Goal: Task Accomplishment & Management: Use online tool/utility

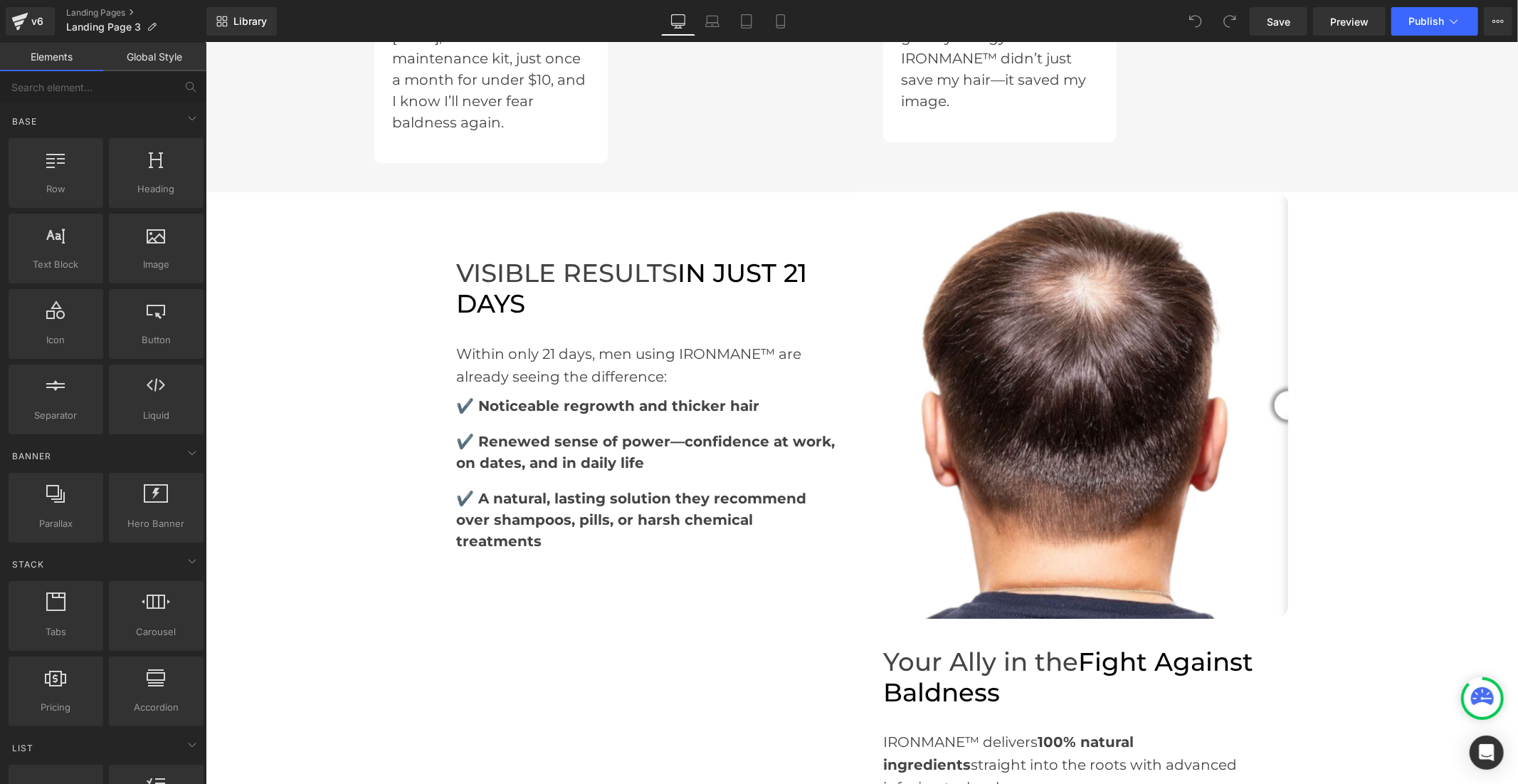
scroll to position [2848, 0]
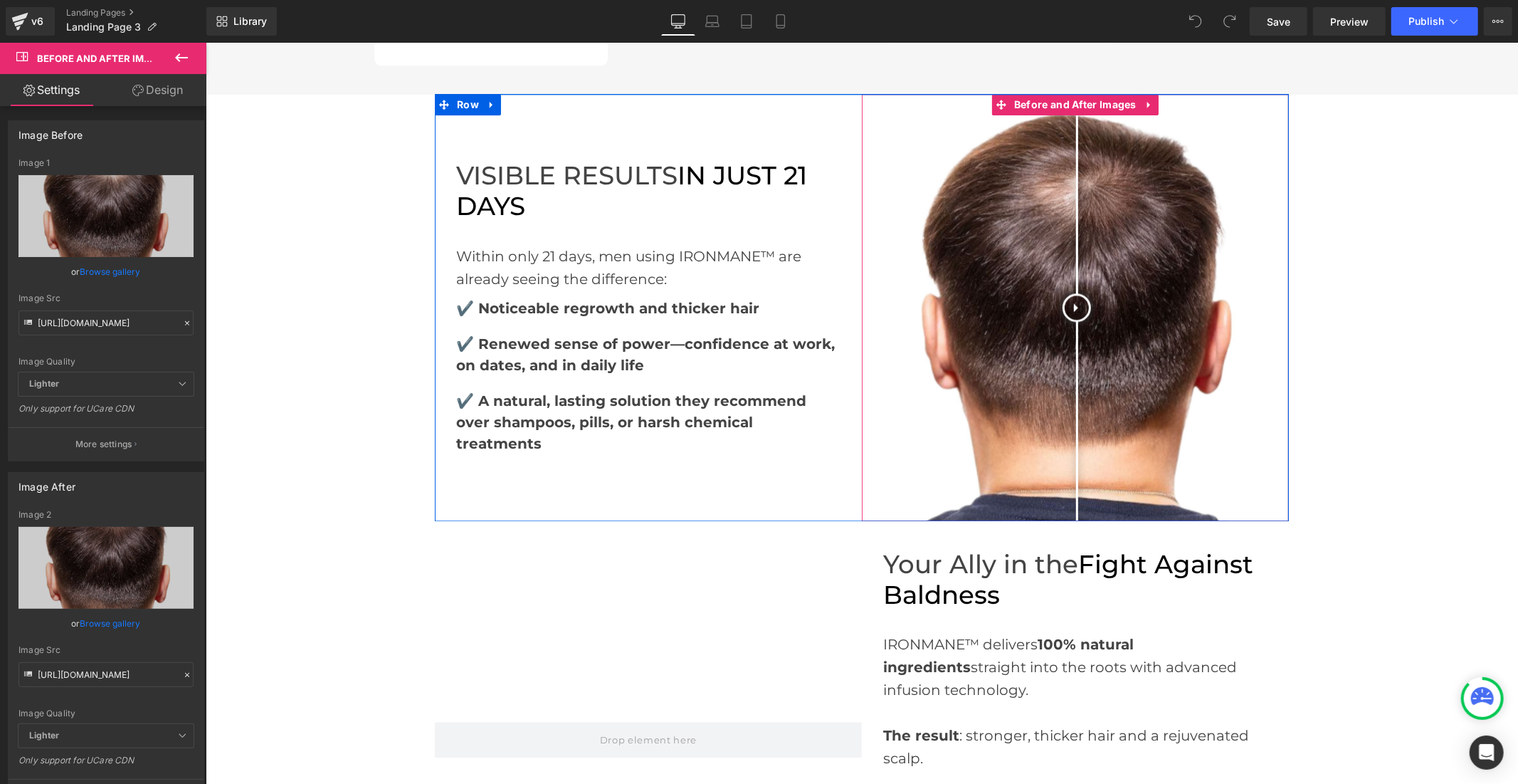
drag, startPoint x: 1273, startPoint y: 257, endPoint x: 1071, endPoint y: 278, distance: 203.1
click at [1071, 293] on div at bounding box center [1076, 306] width 28 height 28
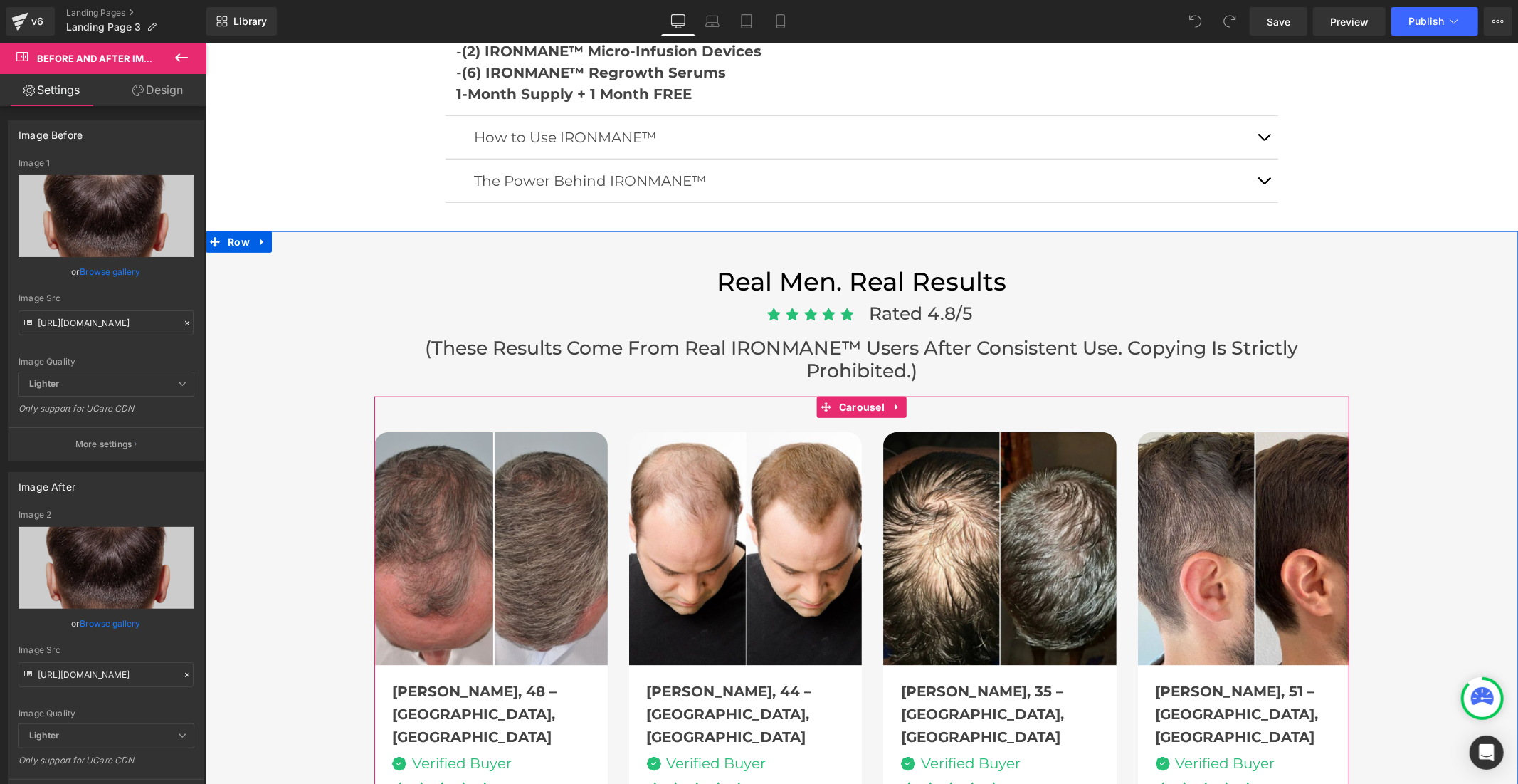
scroll to position [1266, 0]
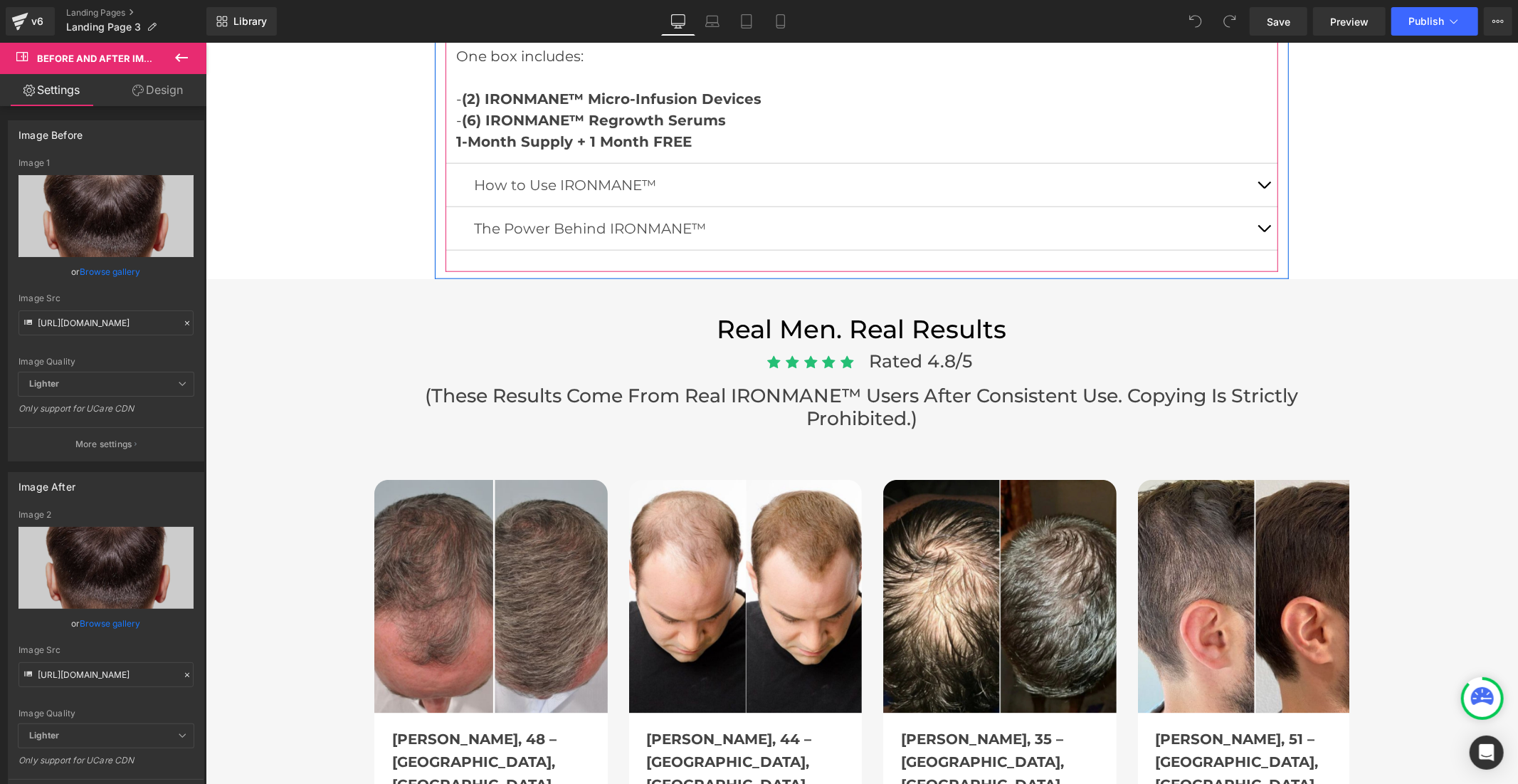
click at [1258, 227] on button "button" at bounding box center [1263, 228] width 28 height 43
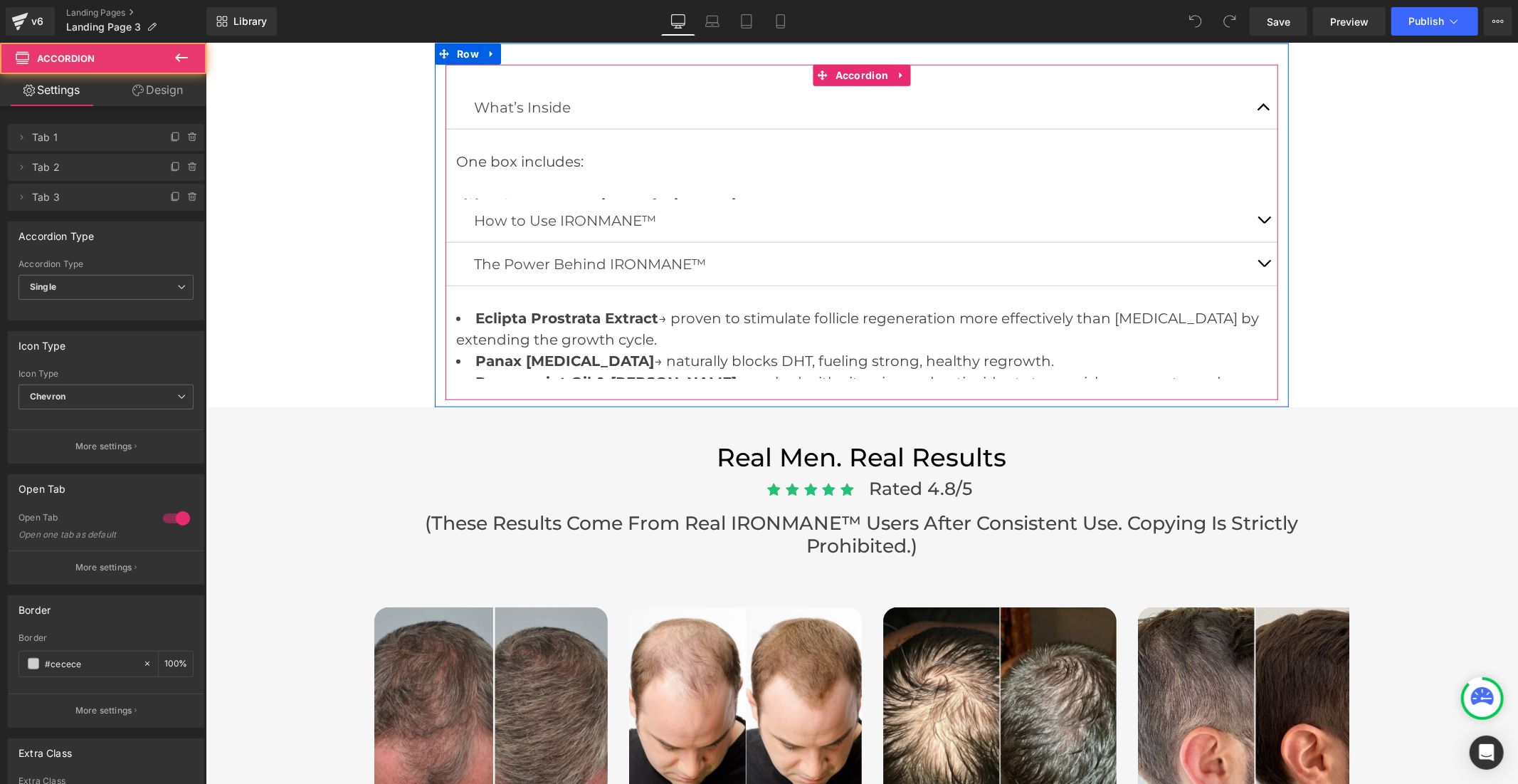
scroll to position [1127, 0]
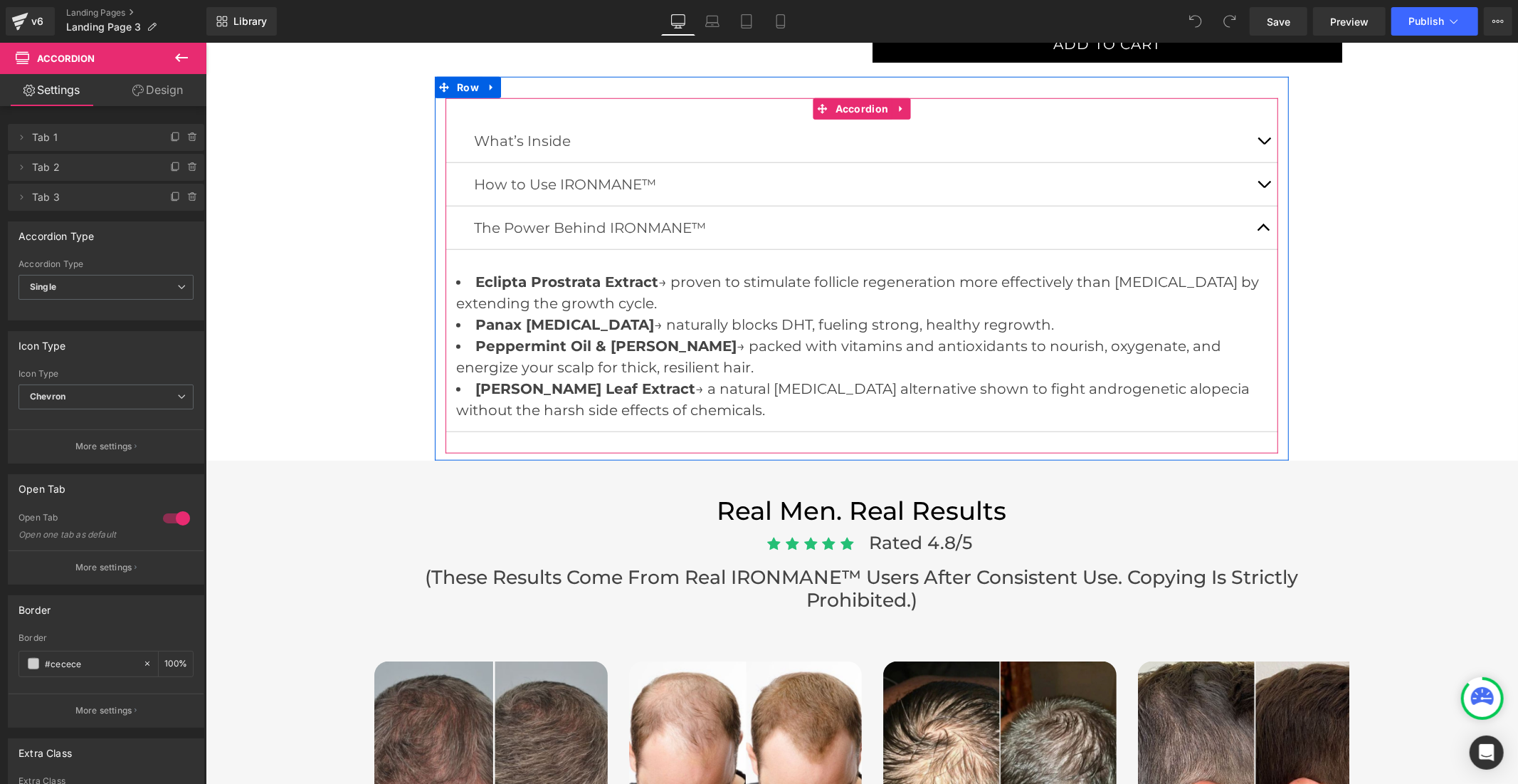
click at [1264, 143] on span "button" at bounding box center [1264, 143] width 0 height 0
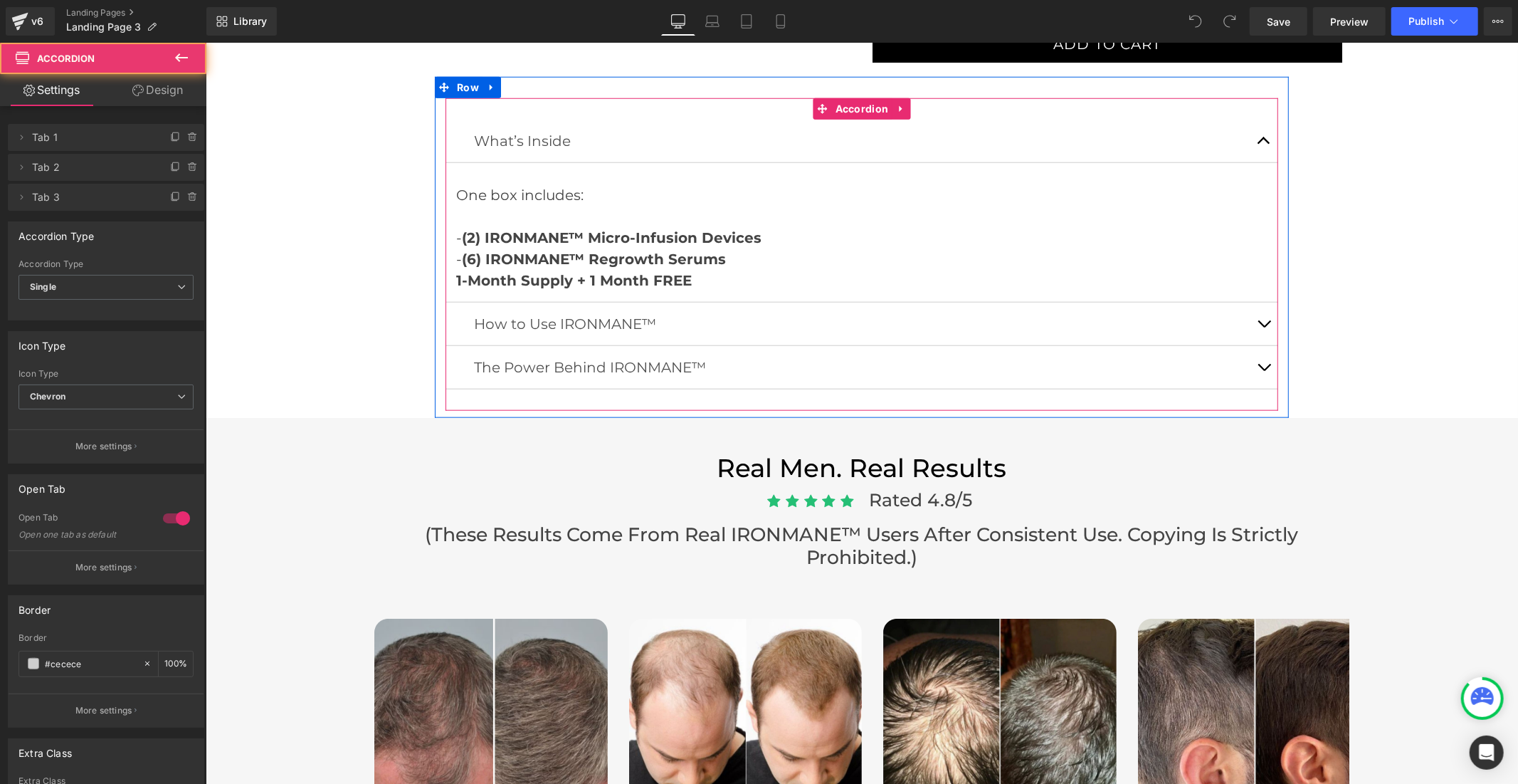
click at [1264, 327] on span "button" at bounding box center [1264, 327] width 0 height 0
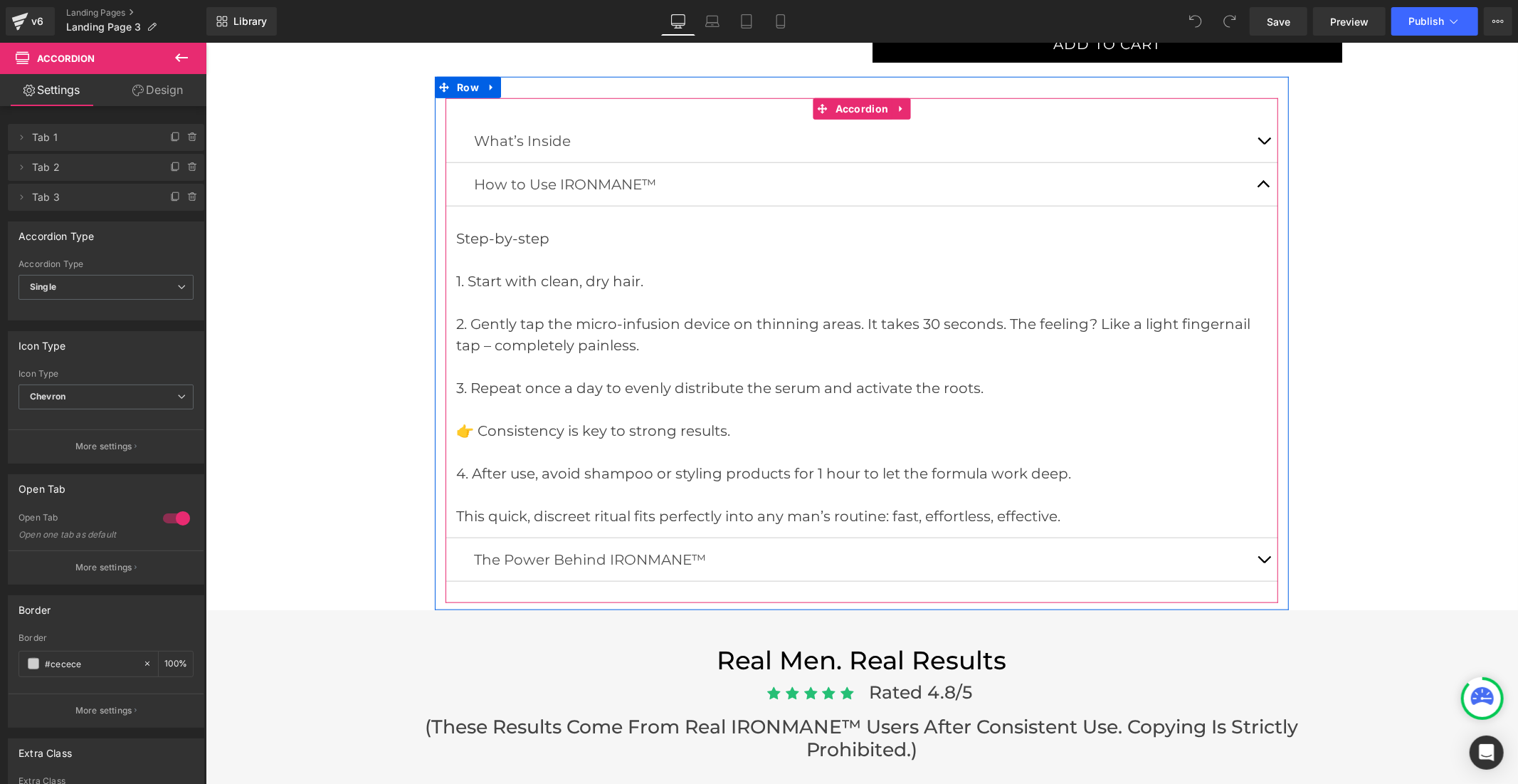
click at [1264, 187] on span "button" at bounding box center [1264, 187] width 0 height 0
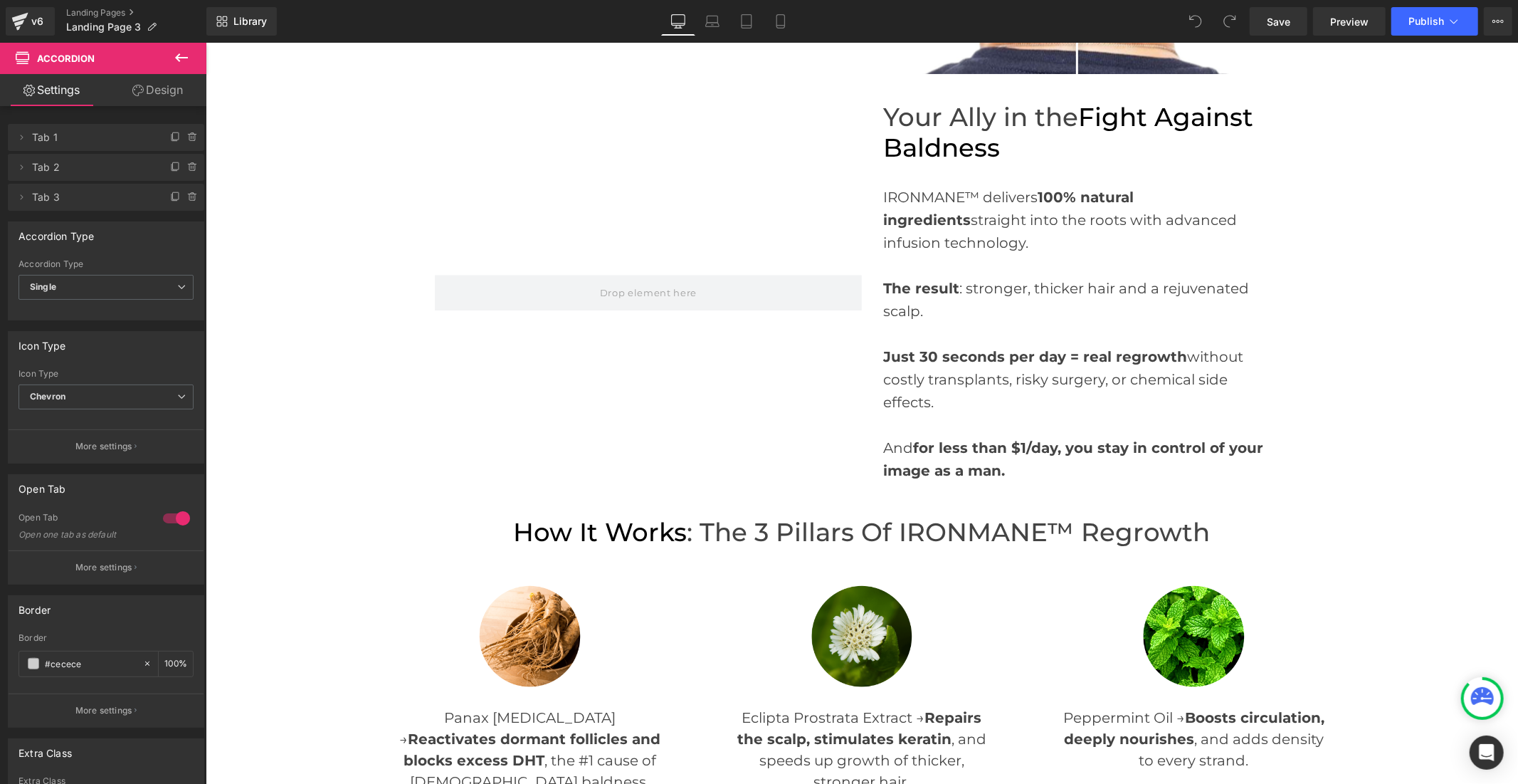
scroll to position [3340, 0]
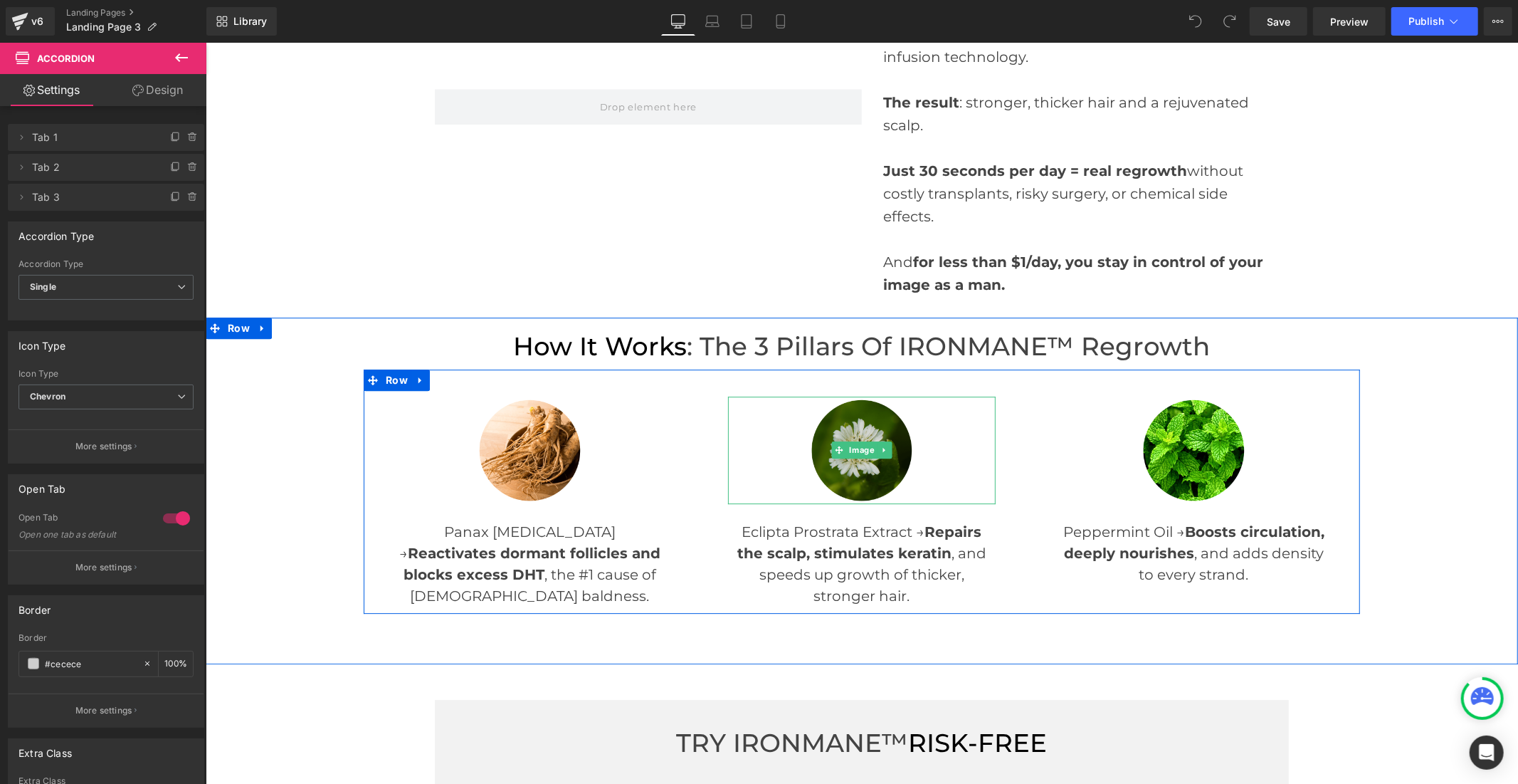
click at [843, 430] on img at bounding box center [862, 449] width 107 height 107
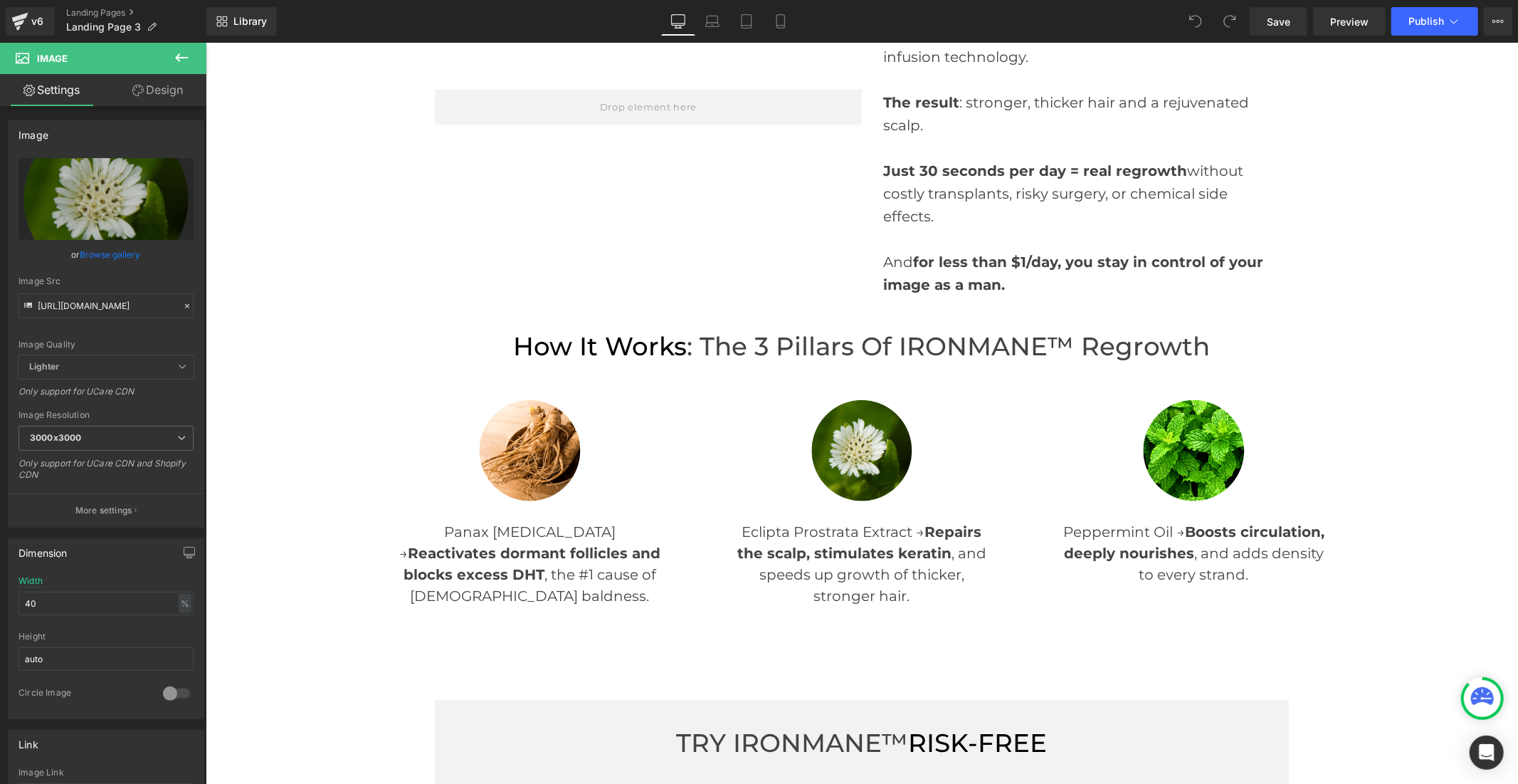
click at [175, 50] on icon at bounding box center [182, 58] width 17 height 17
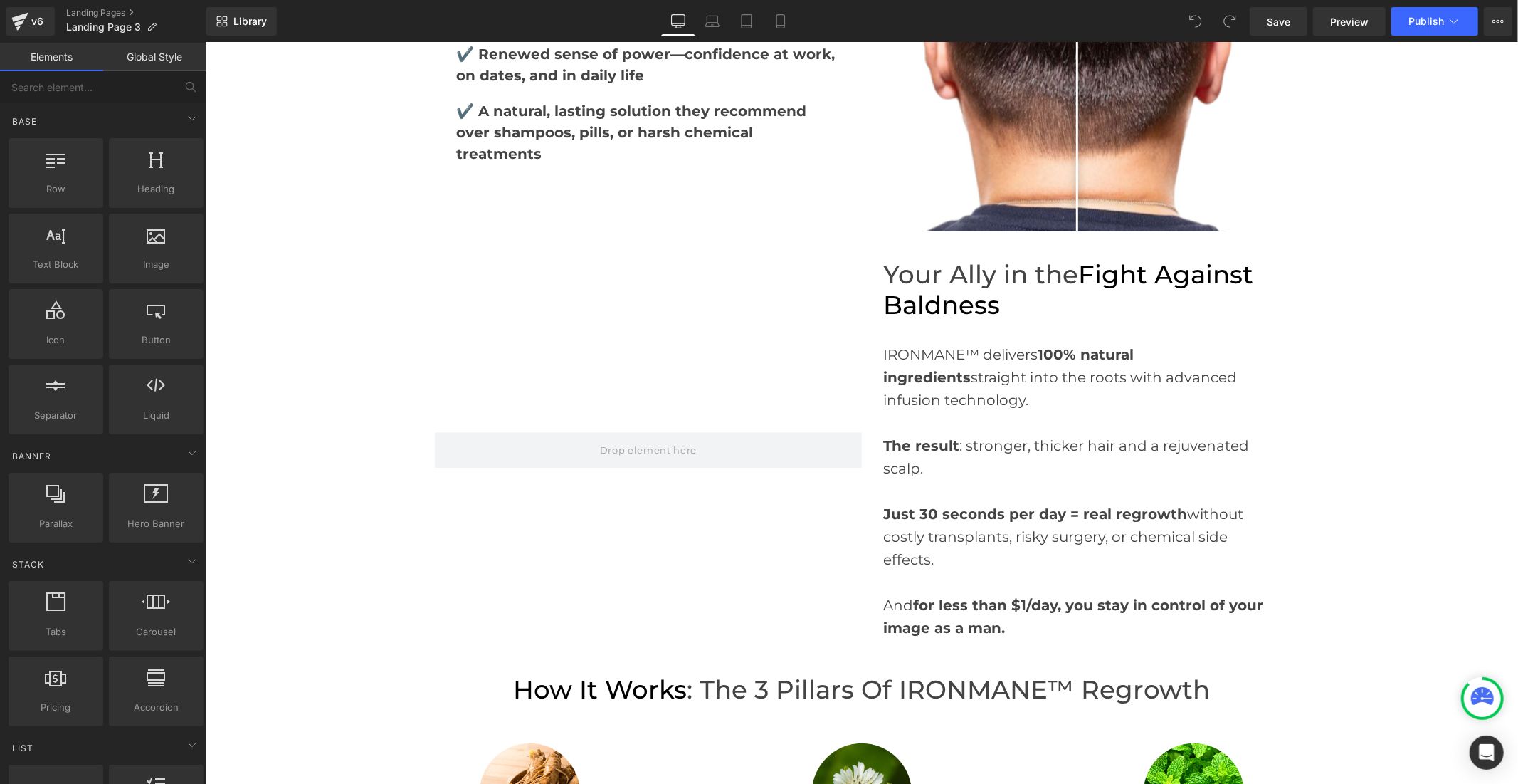
scroll to position [3024, 0]
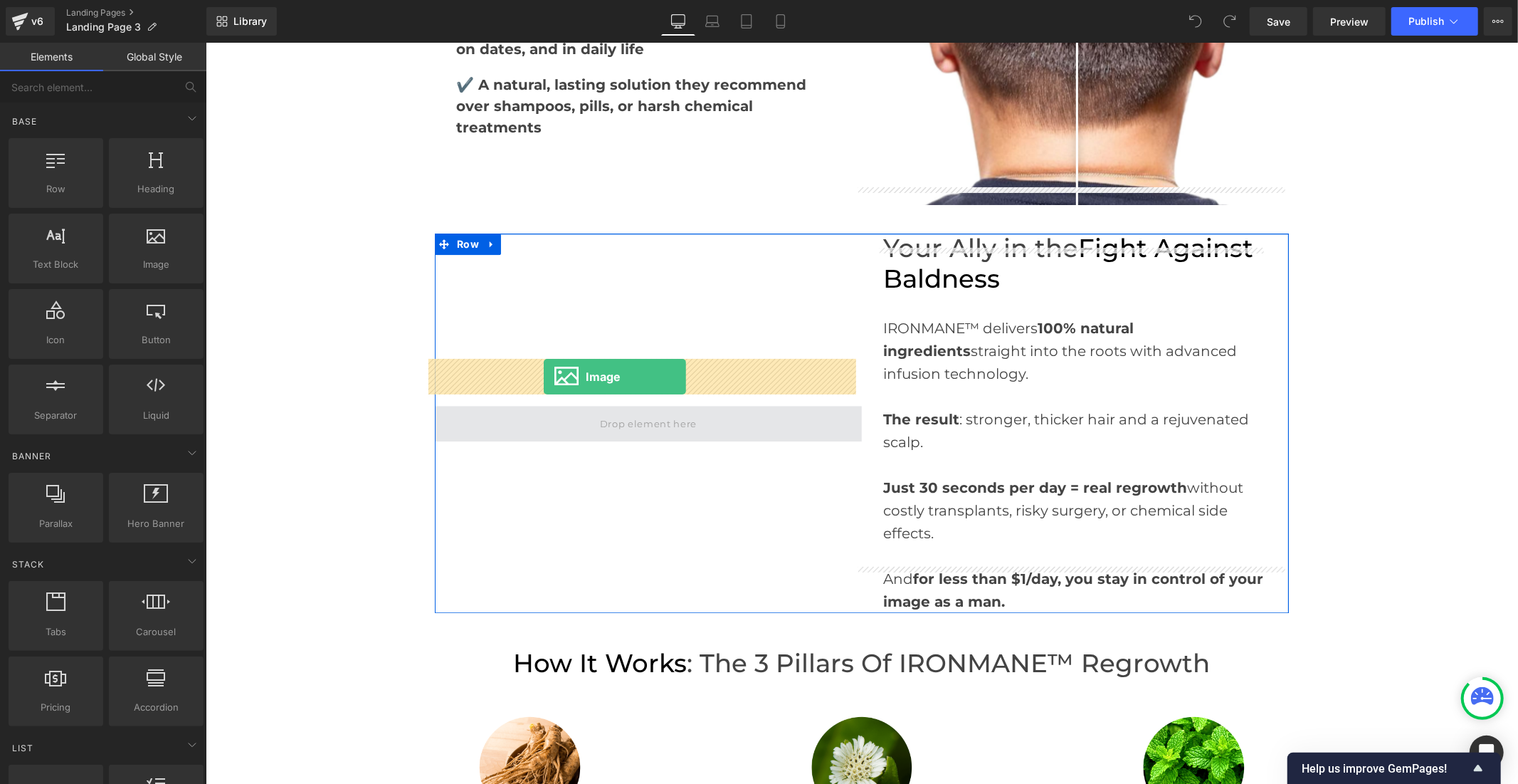
drag, startPoint x: 359, startPoint y: 300, endPoint x: 543, endPoint y: 378, distance: 199.8
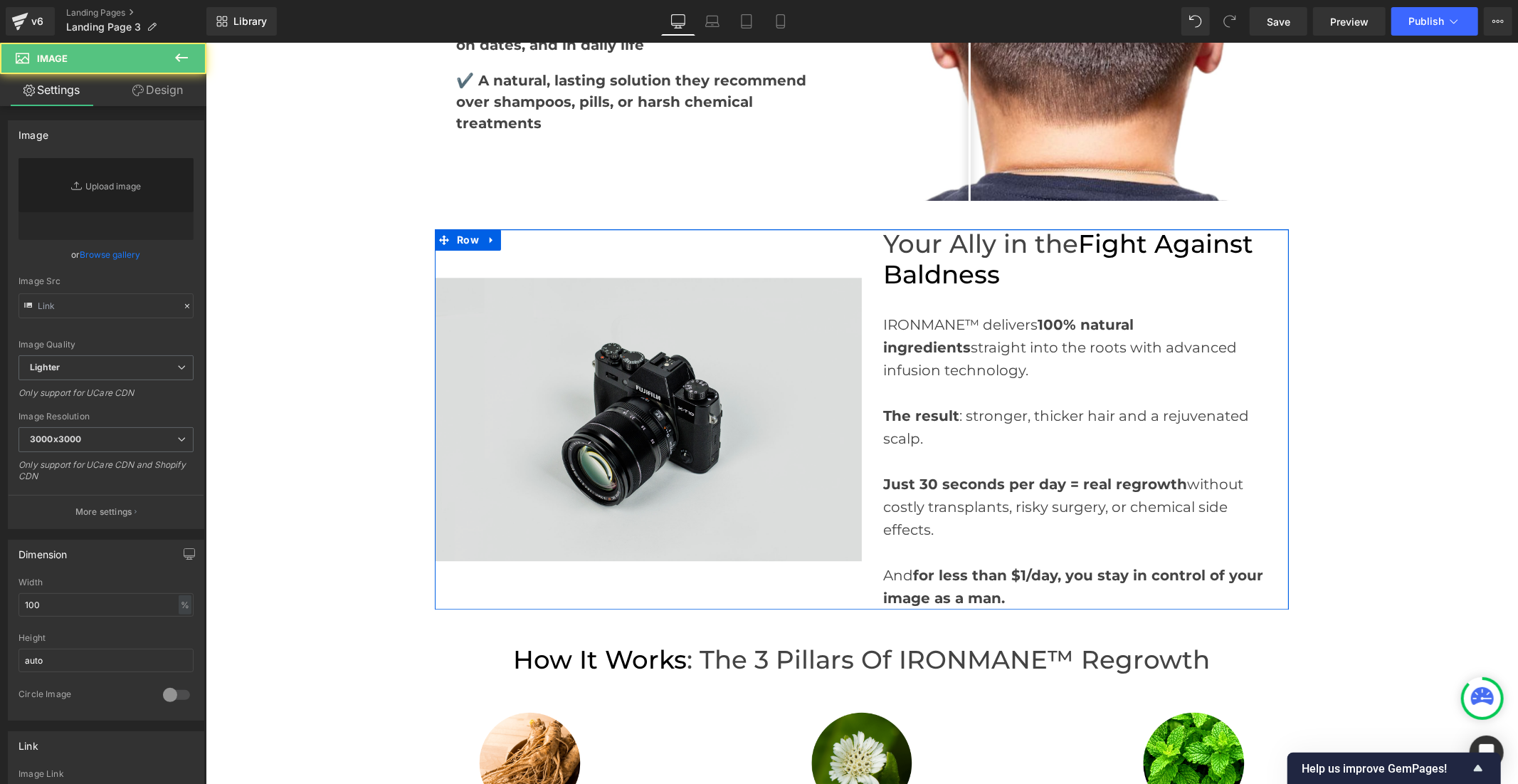
scroll to position [3020, 0]
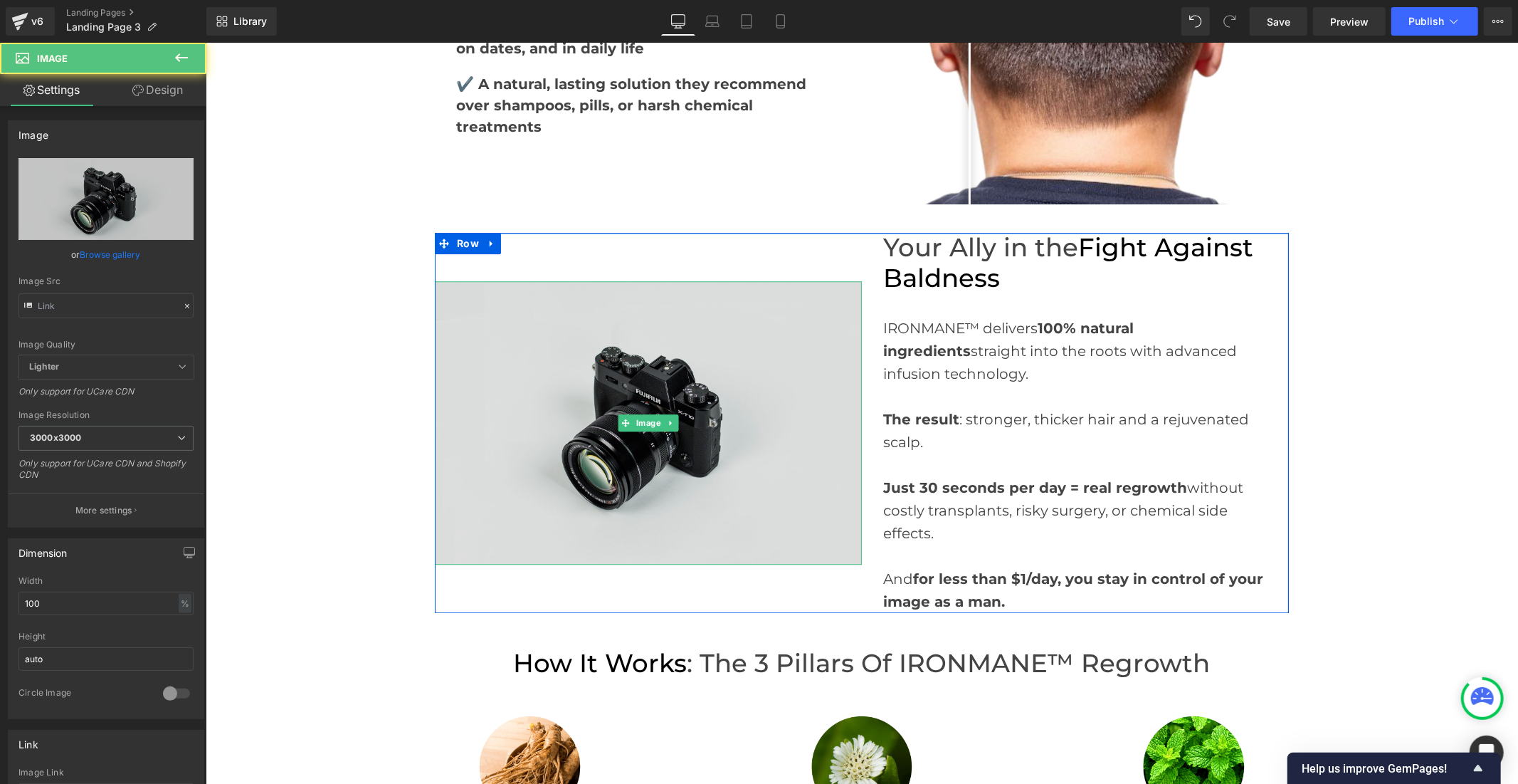
click at [600, 375] on img at bounding box center [647, 422] width 427 height 283
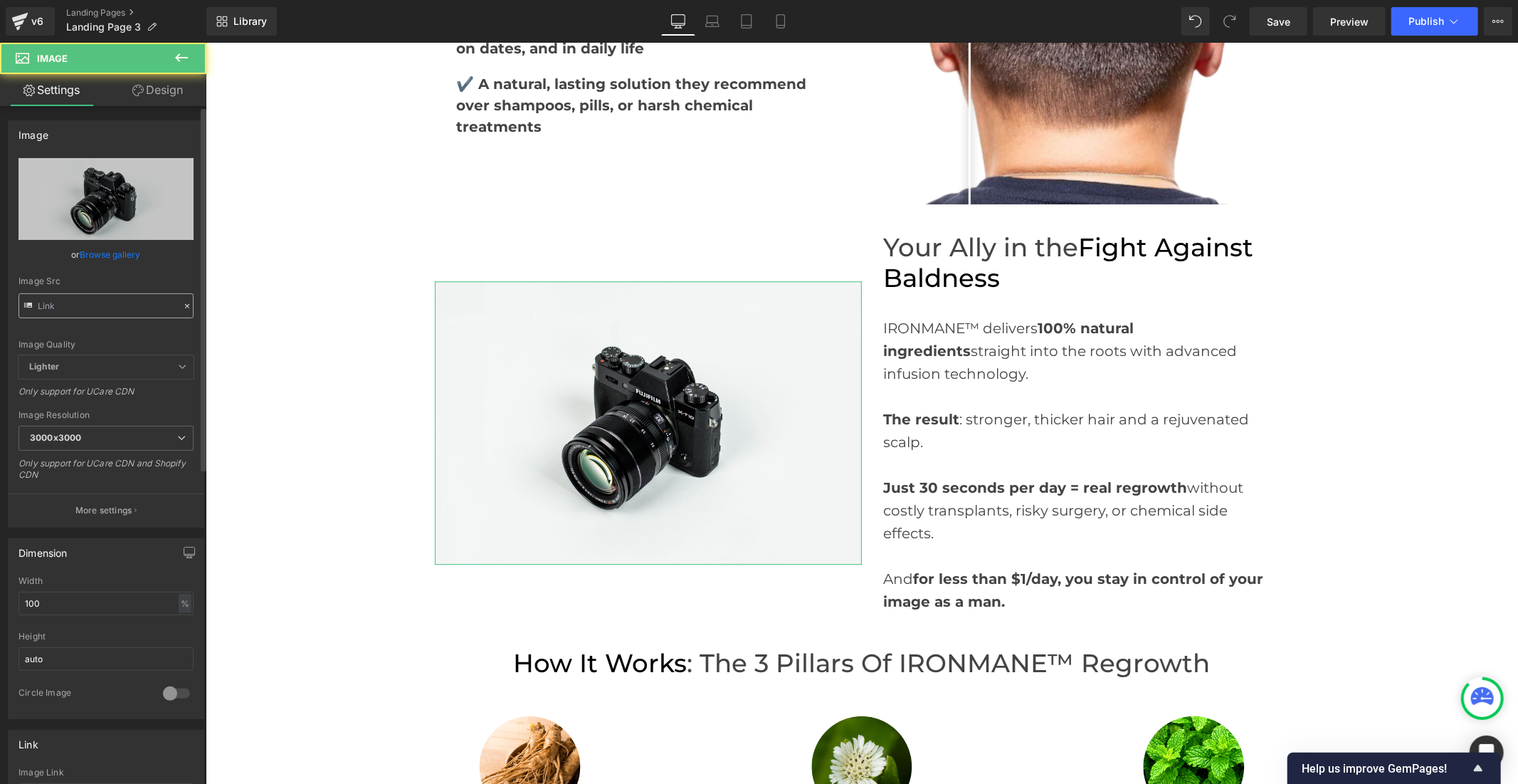
click at [116, 313] on input "text" at bounding box center [107, 306] width 175 height 25
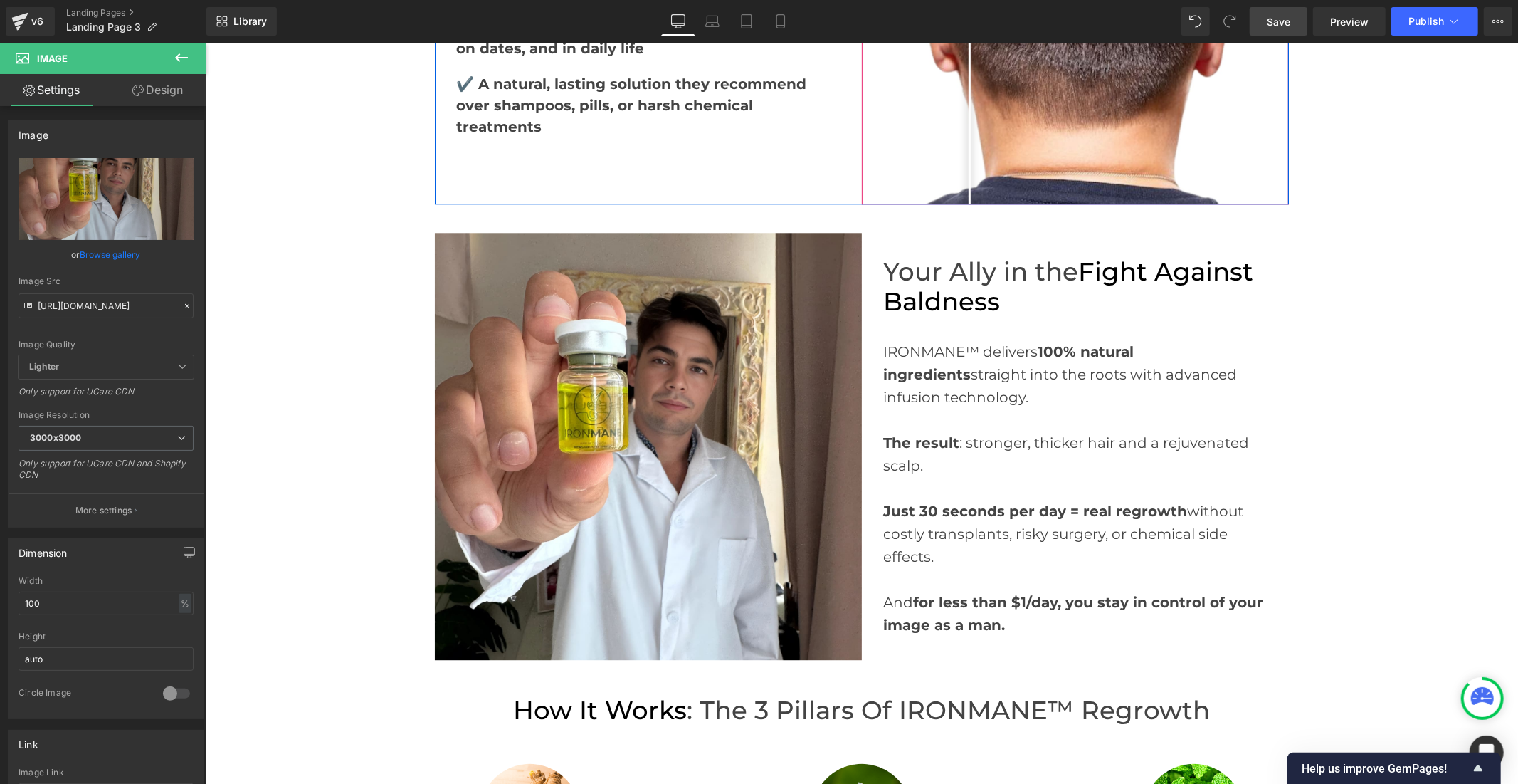
type input "[URL][DOMAIN_NAME]"
click at [1273, 20] on span "Save" at bounding box center [1279, 22] width 23 height 15
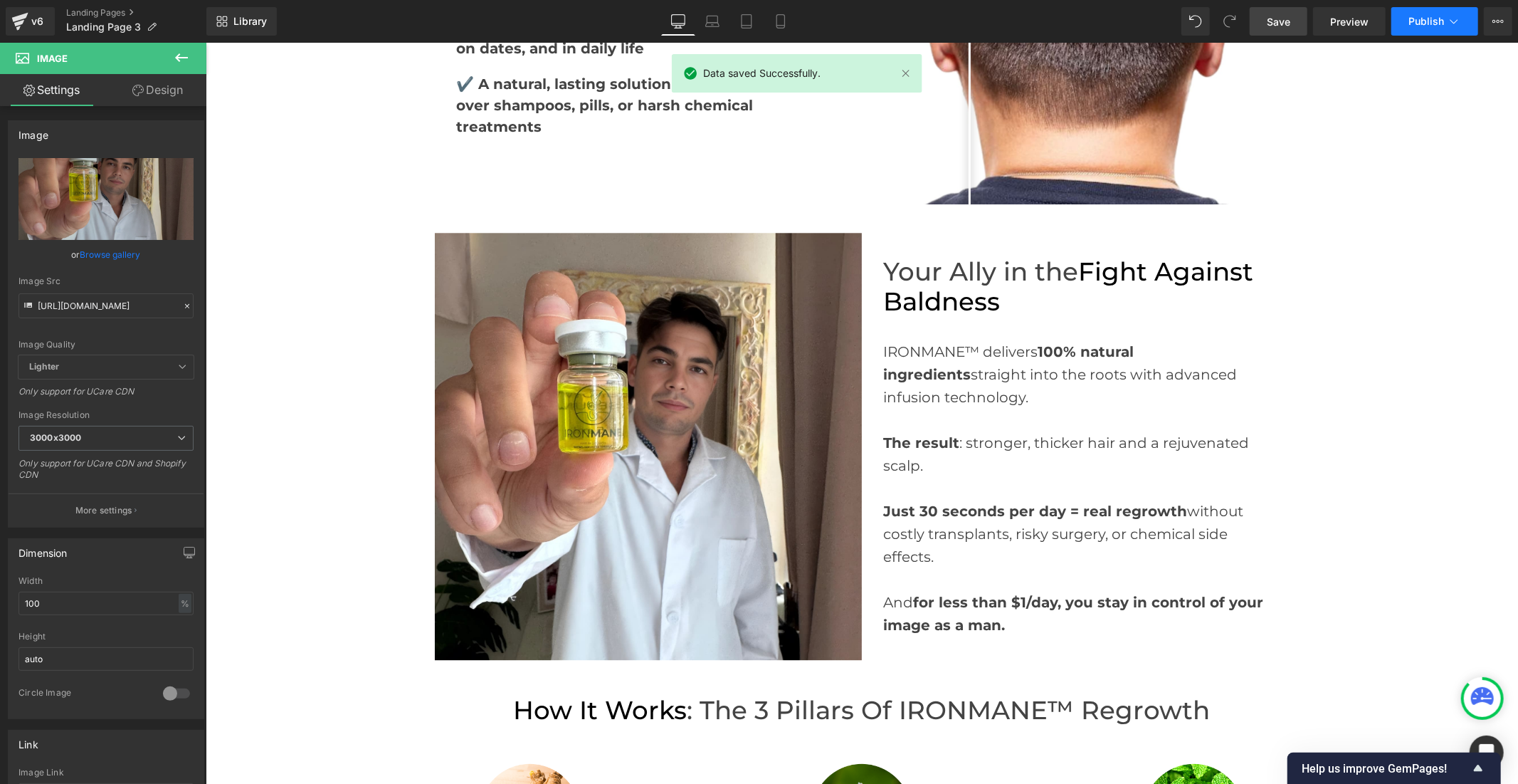
click at [1425, 20] on span "Publish" at bounding box center [1426, 22] width 36 height 12
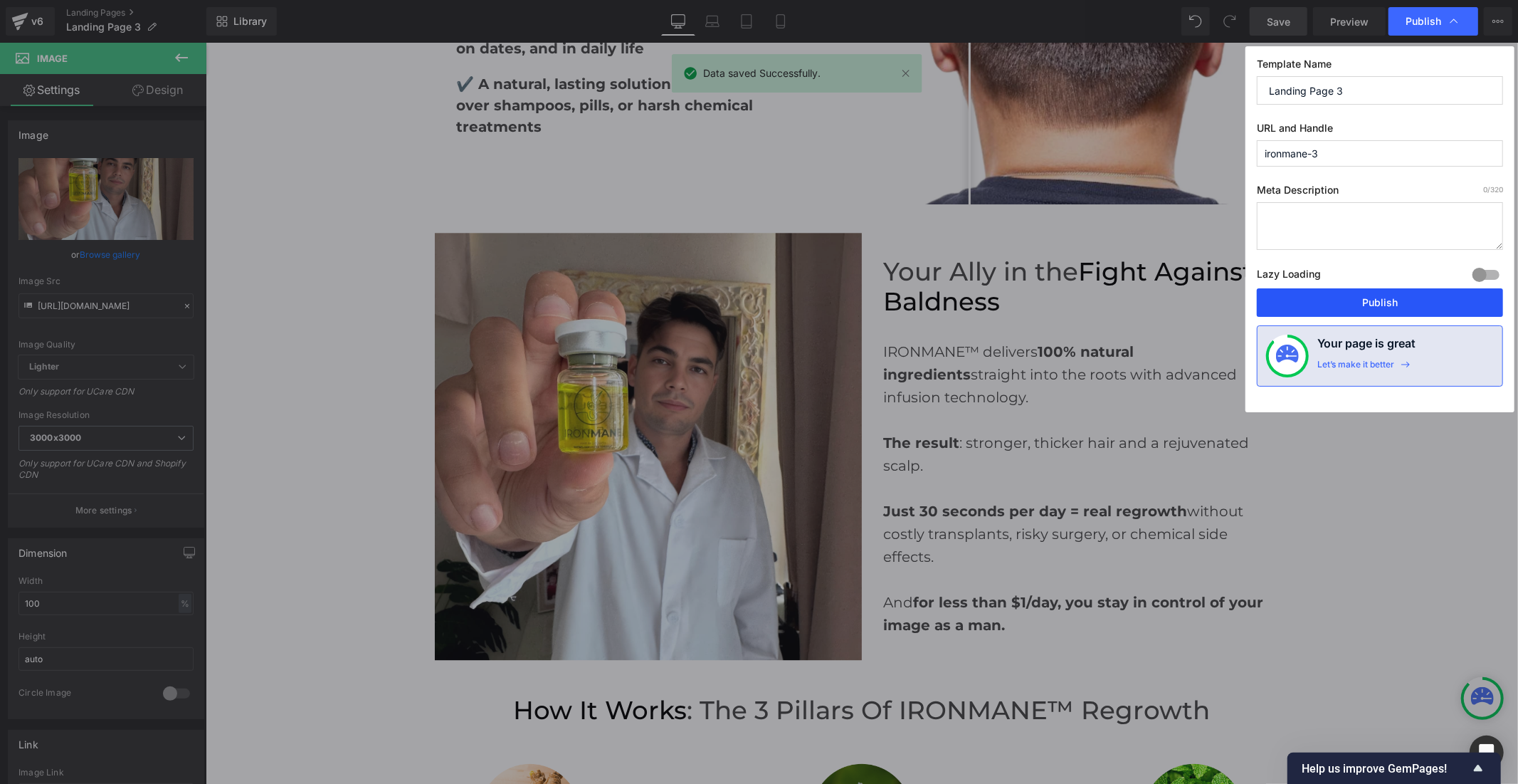
click at [1355, 302] on button "Publish" at bounding box center [1380, 302] width 246 height 28
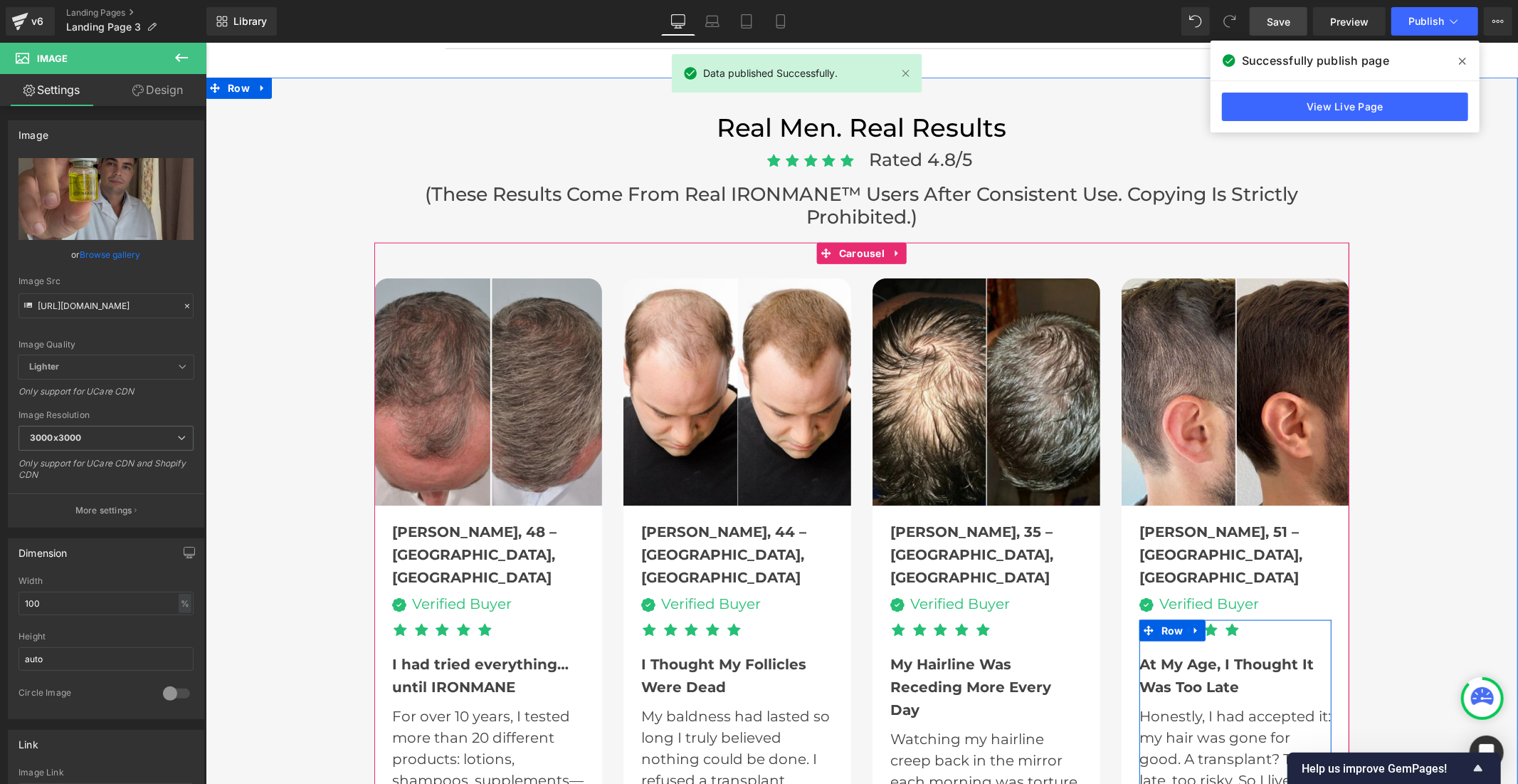
scroll to position [933, 0]
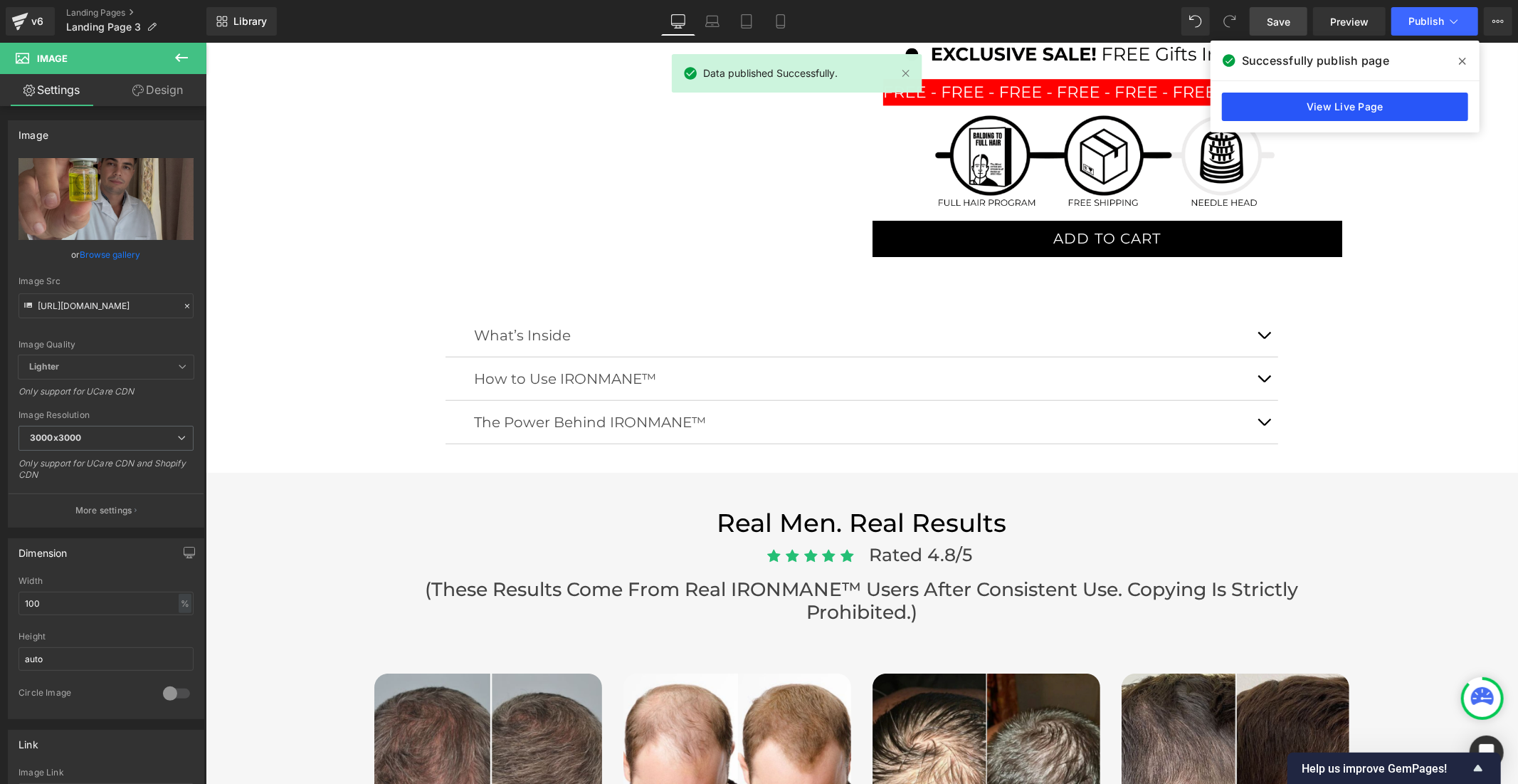
click at [1299, 110] on link "View Live Page" at bounding box center [1346, 107] width 246 height 28
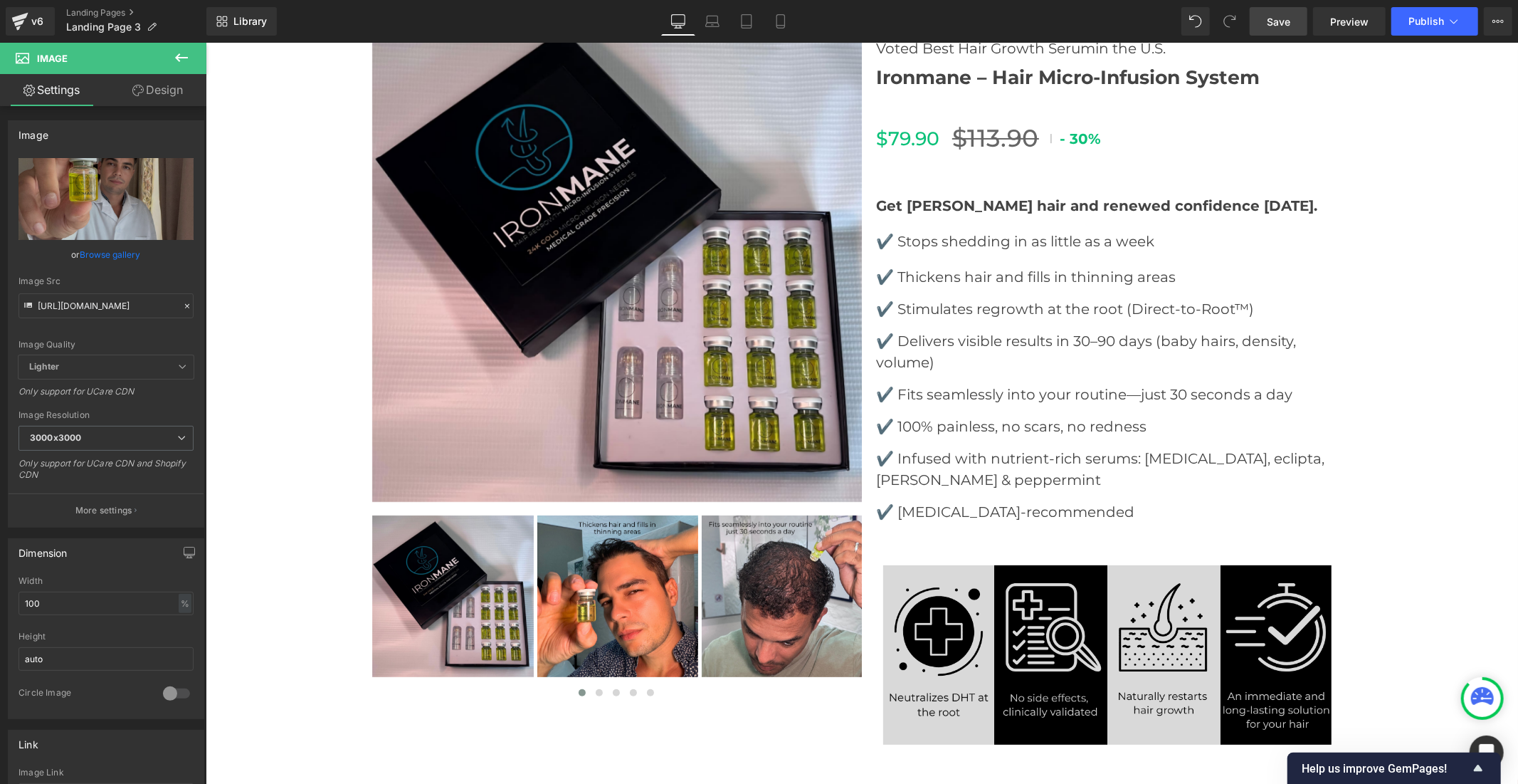
scroll to position [0, 0]
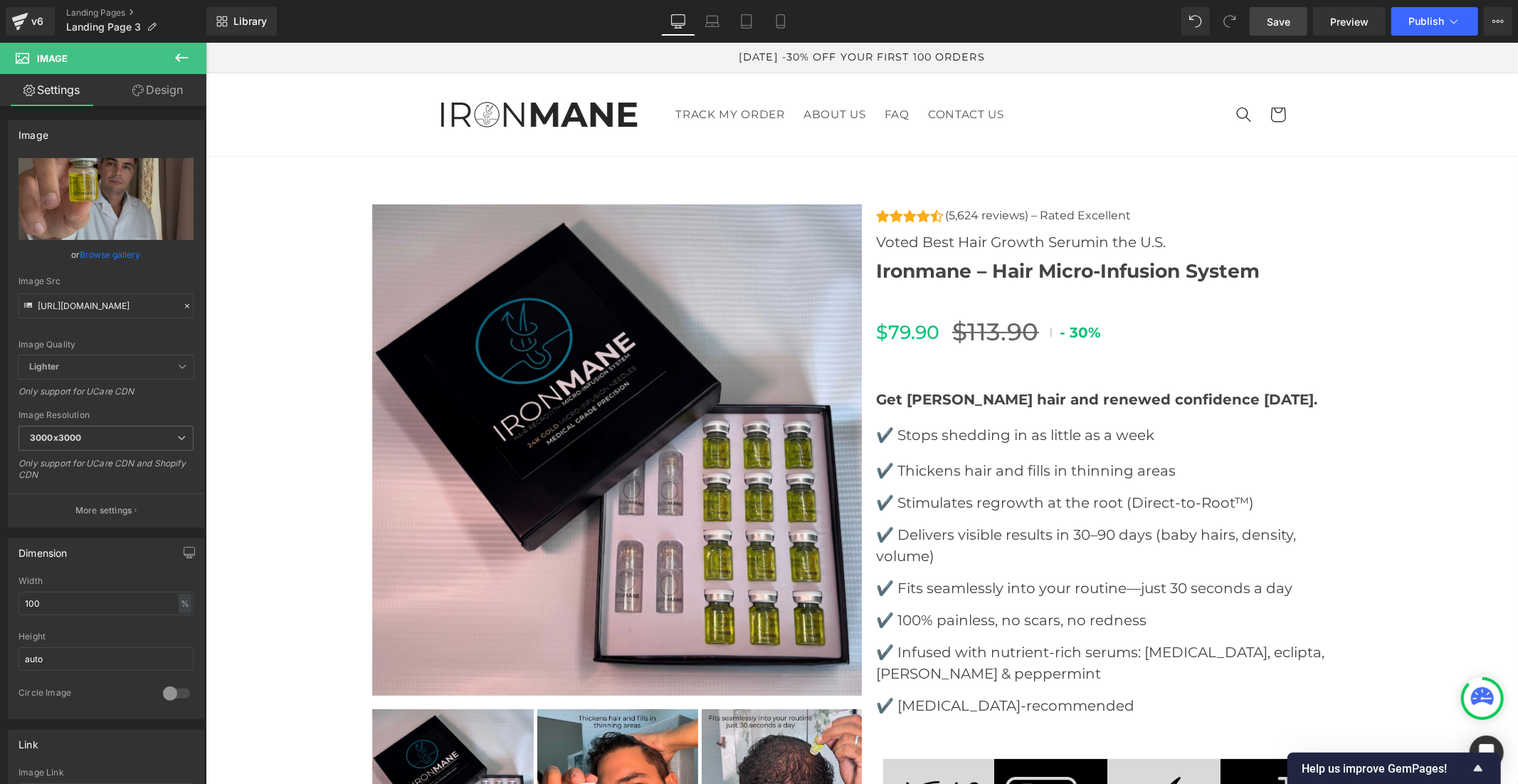
click at [517, 410] on img at bounding box center [617, 449] width 491 height 491
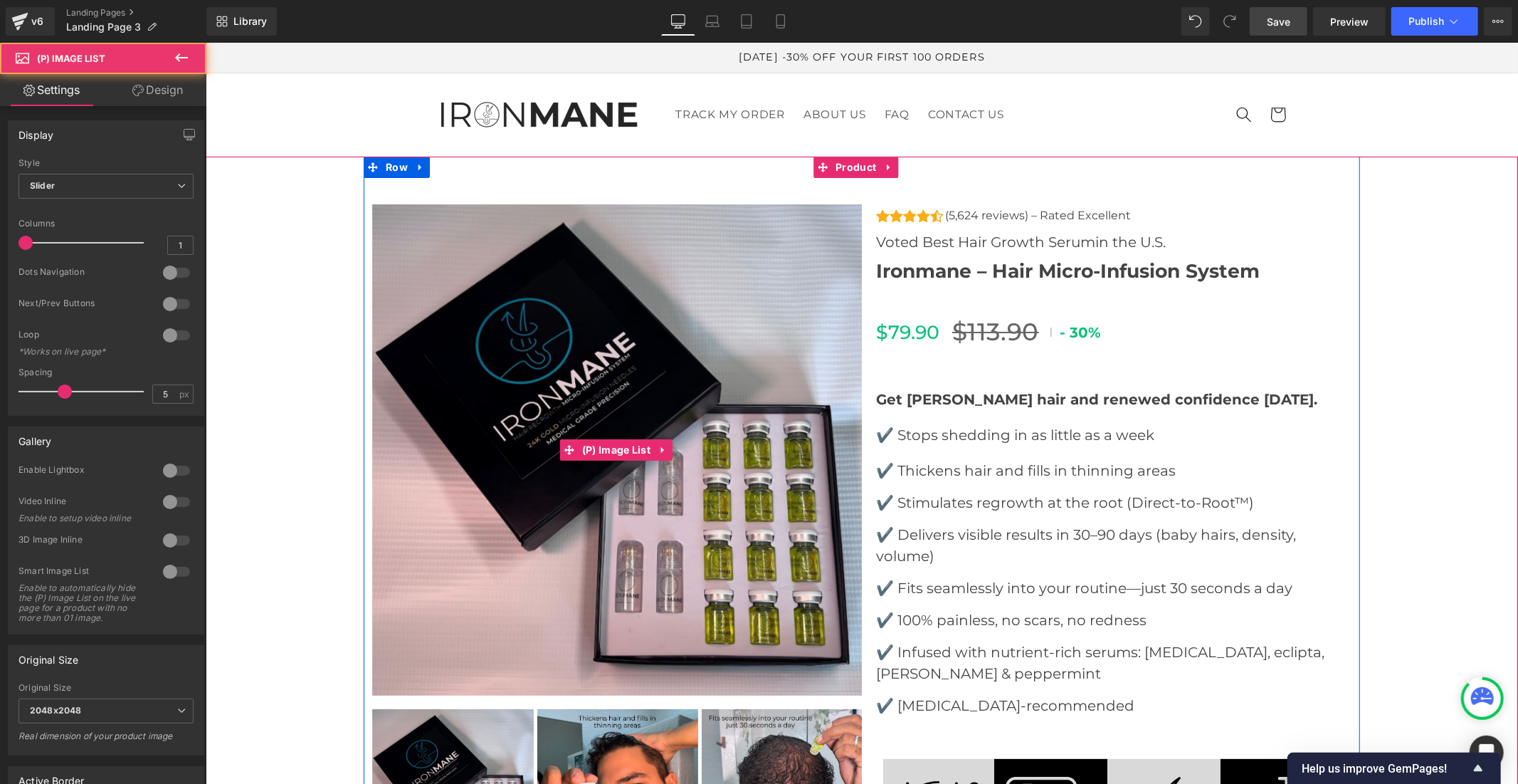
click at [615, 392] on img at bounding box center [617, 449] width 491 height 491
click at [658, 446] on icon at bounding box center [663, 449] width 10 height 11
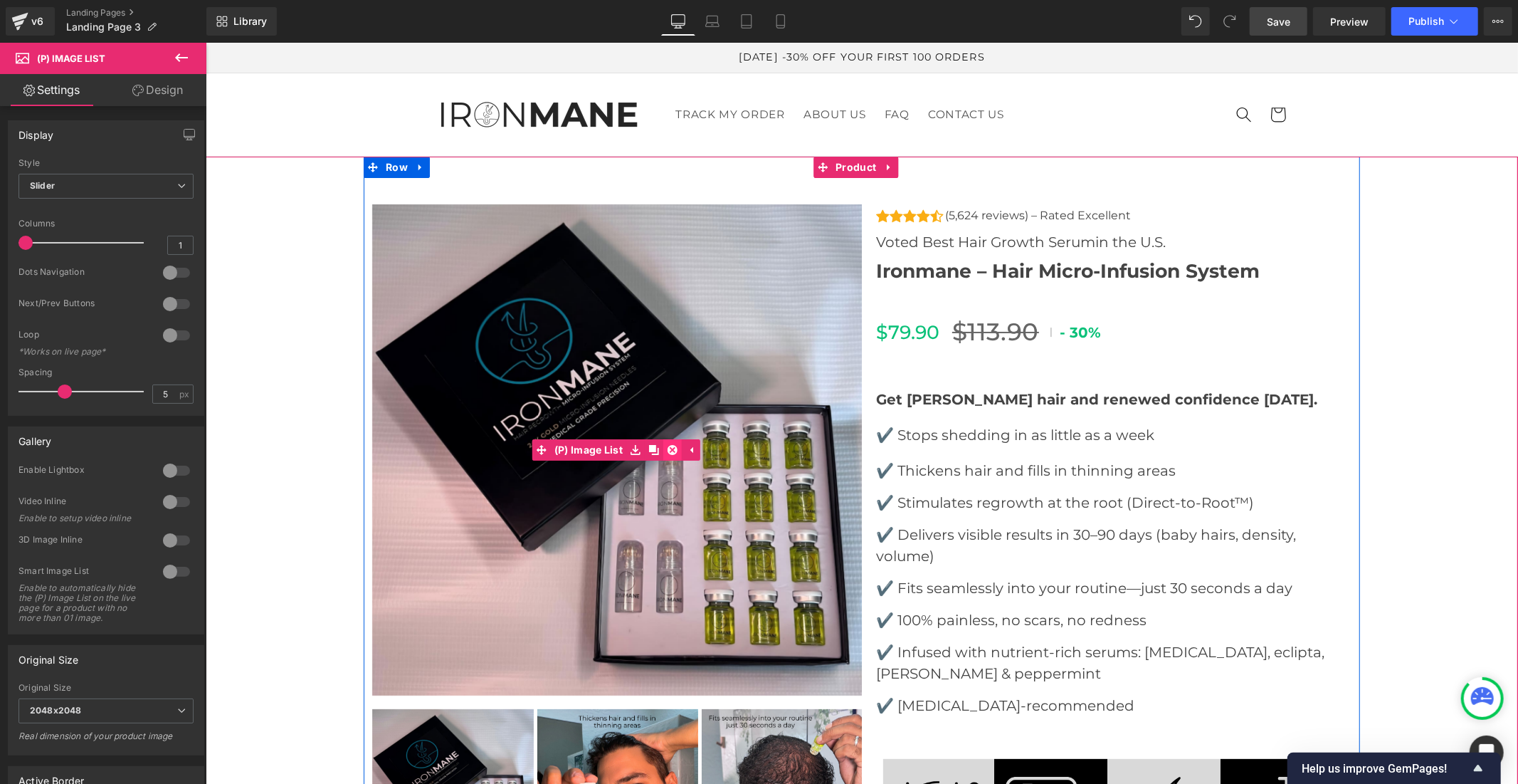
click at [667, 446] on icon at bounding box center [672, 449] width 10 height 10
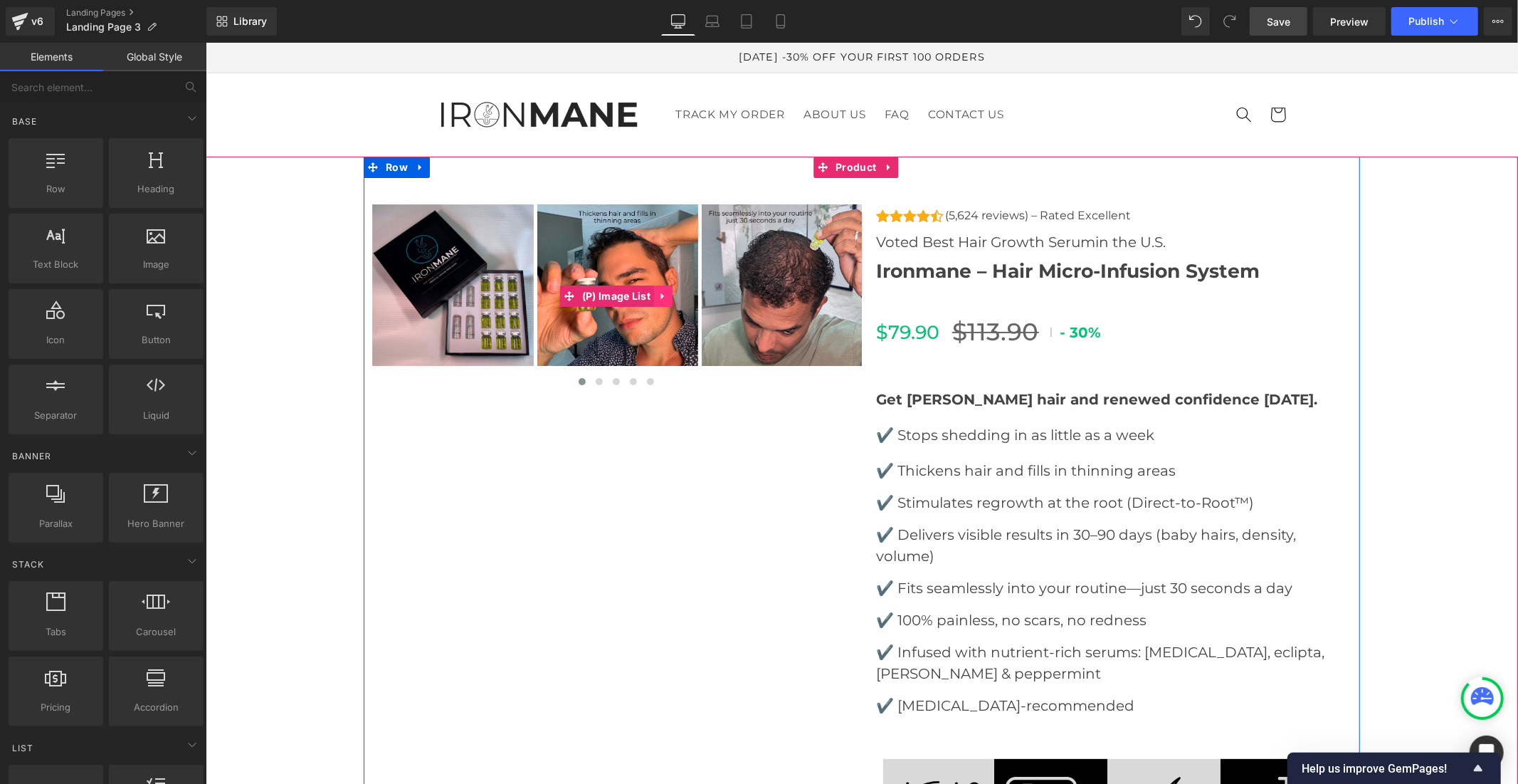
click at [658, 292] on icon at bounding box center [663, 295] width 10 height 11
click at [649, 296] on icon at bounding box center [654, 296] width 10 height 10
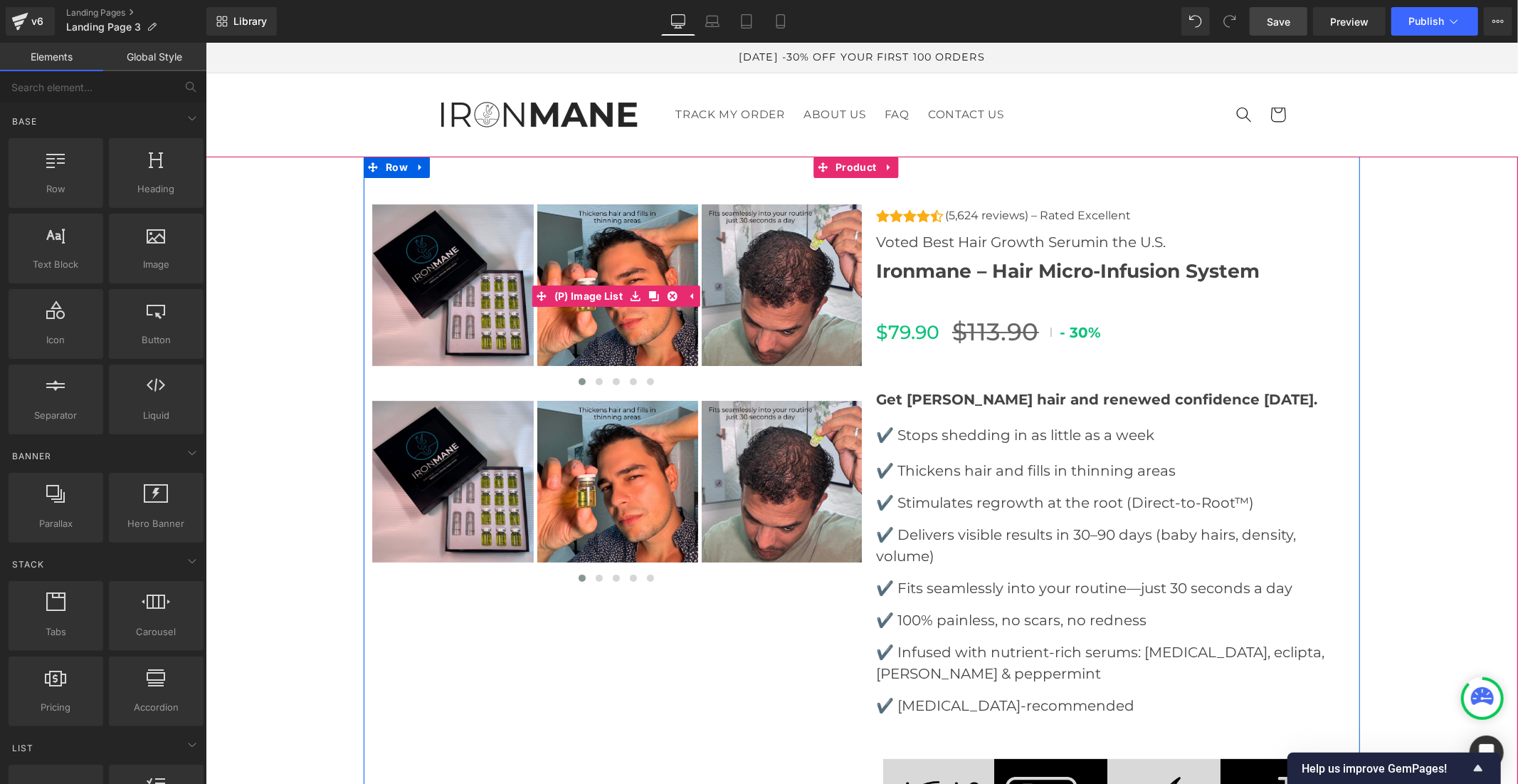
click at [588, 325] on img at bounding box center [617, 284] width 162 height 162
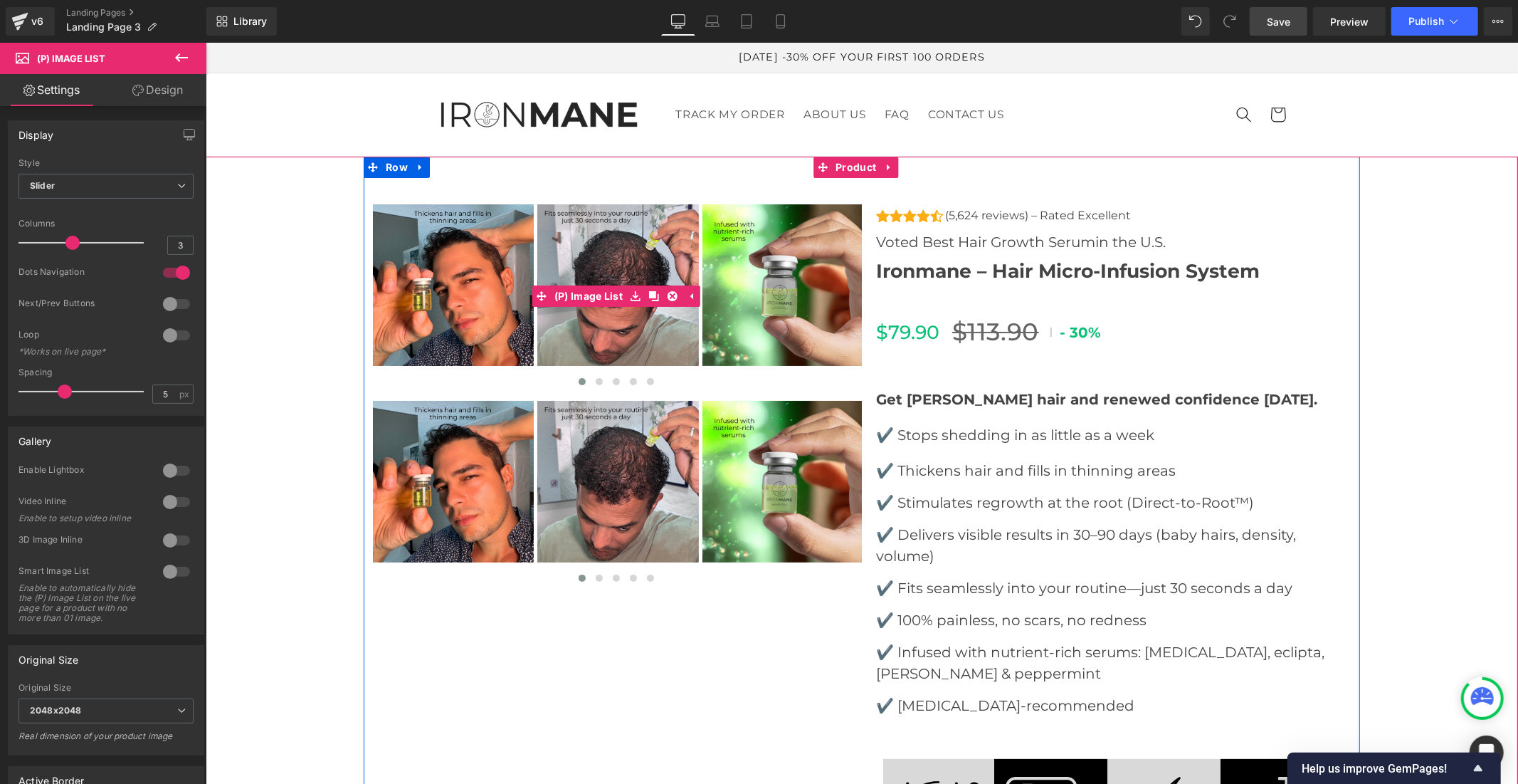
click at [449, 299] on img at bounding box center [453, 284] width 162 height 162
click at [578, 378] on span at bounding box center [582, 381] width 7 height 7
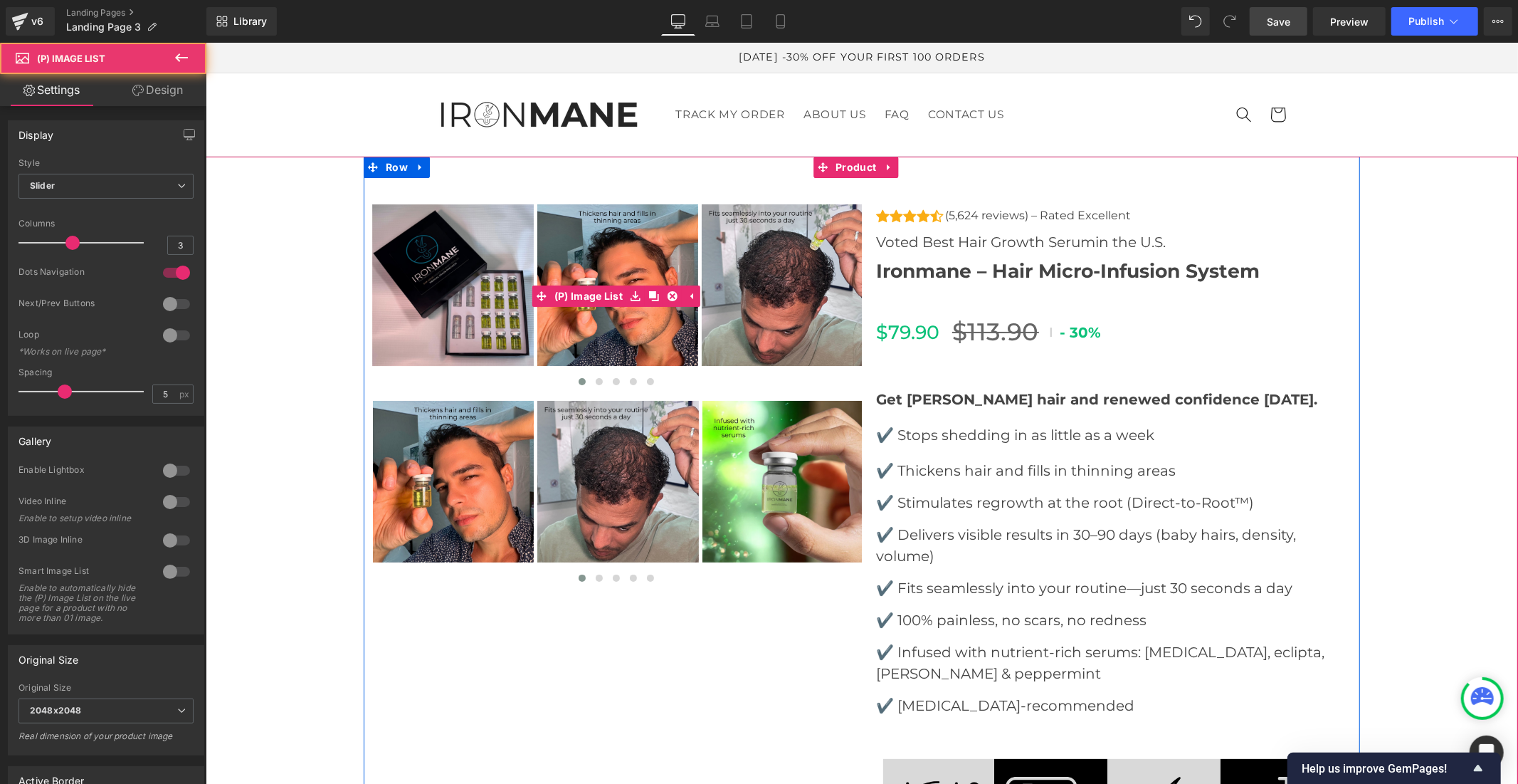
click at [460, 290] on img at bounding box center [452, 284] width 162 height 162
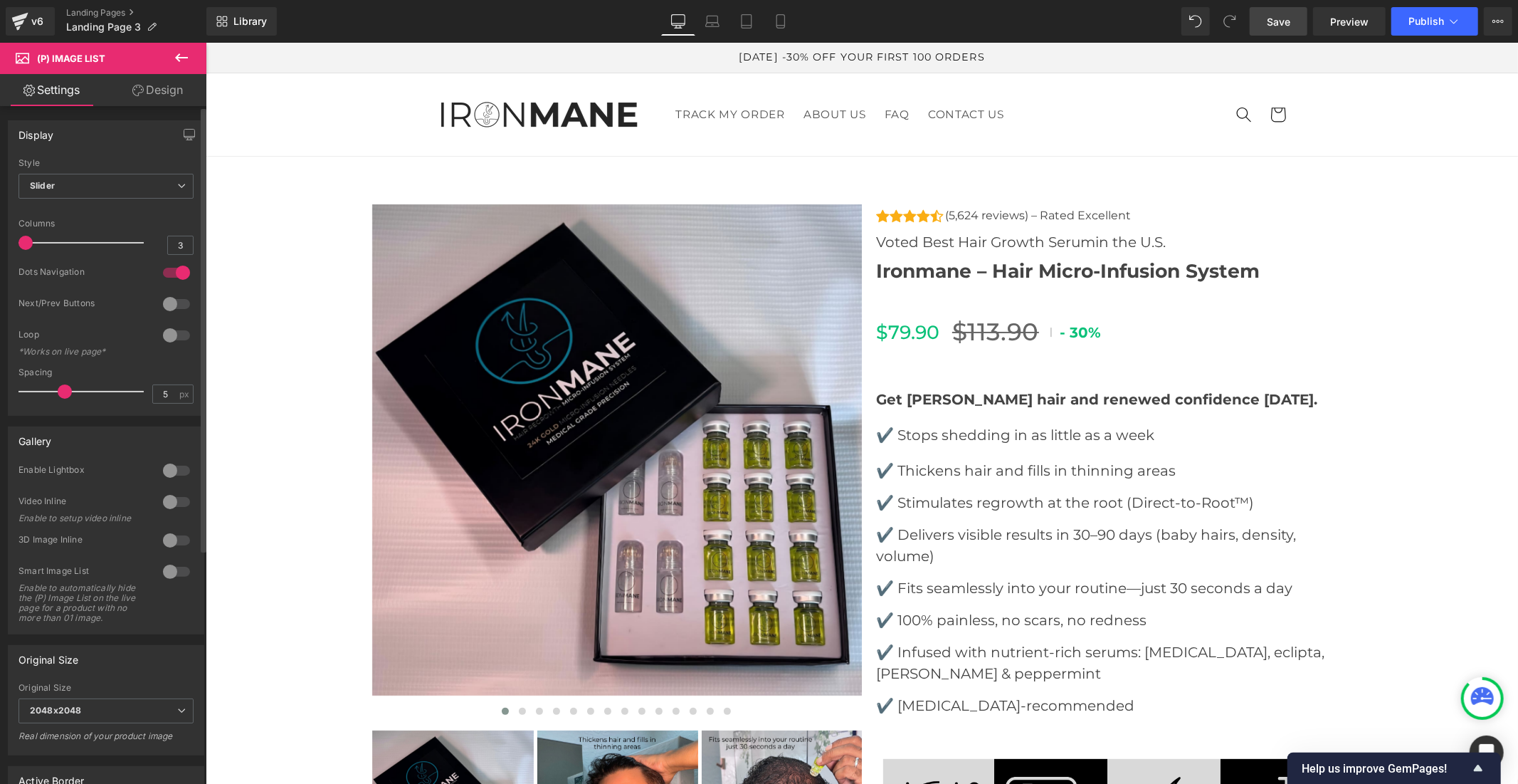
drag, startPoint x: 67, startPoint y: 243, endPoint x: 13, endPoint y: 238, distance: 54.2
click at [13, 238] on div "Default Slider Style Slider Default Slider 3 Columns 3 4 Columns 4 3 Columns 3 …" at bounding box center [106, 286] width 195 height 257
click at [162, 275] on div at bounding box center [176, 272] width 34 height 22
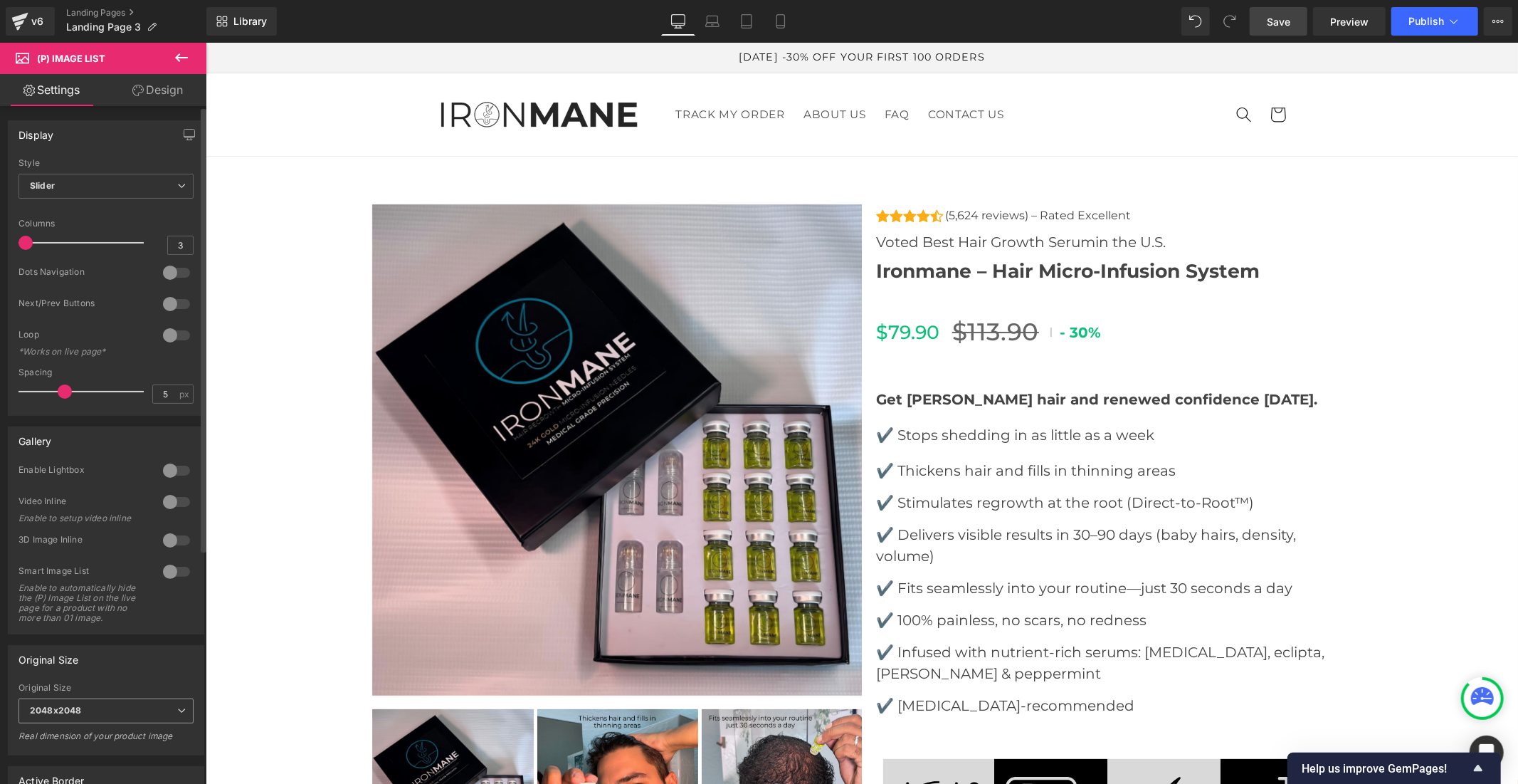
click at [119, 714] on span "2048x2048" at bounding box center [107, 711] width 175 height 25
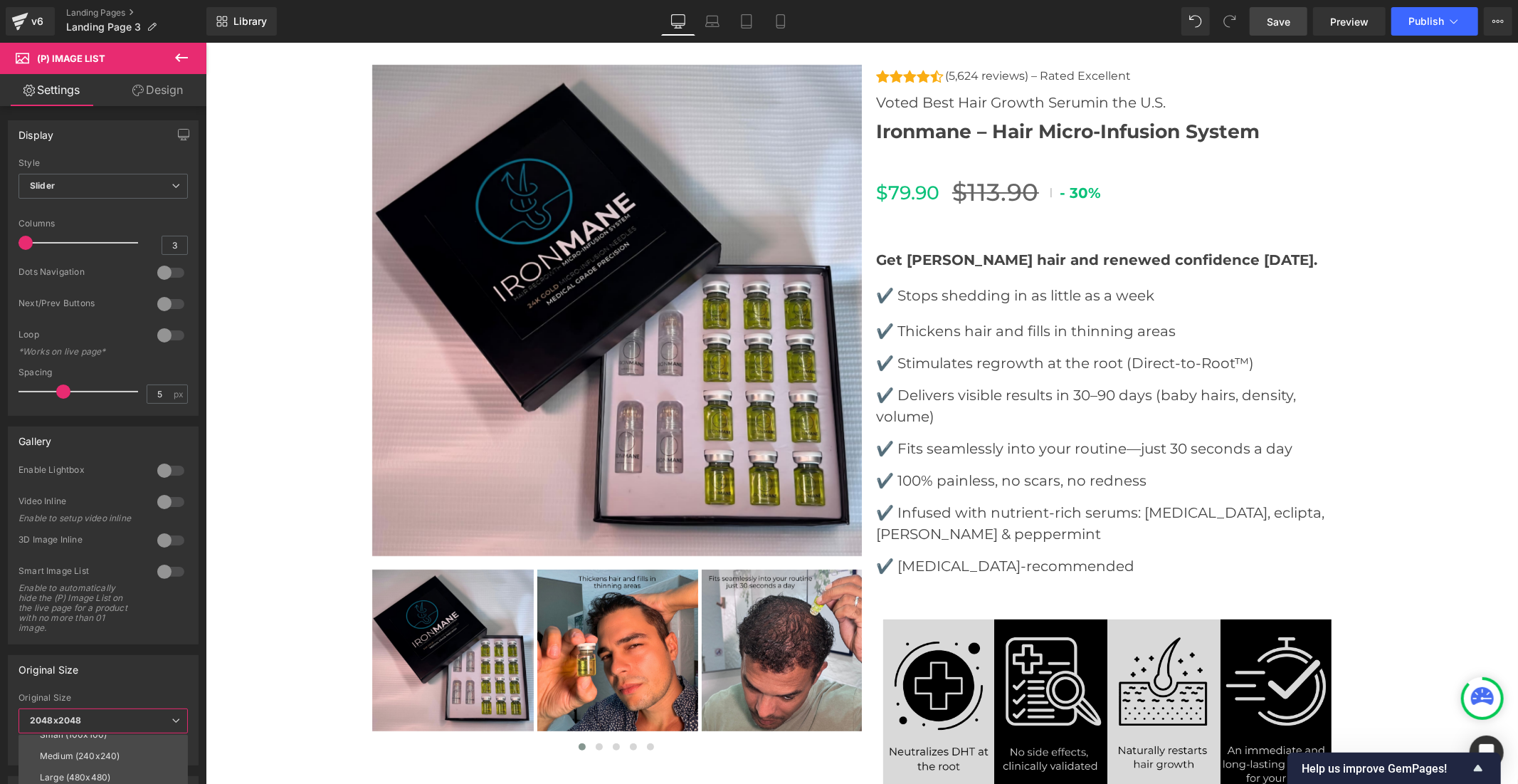
scroll to position [395, 0]
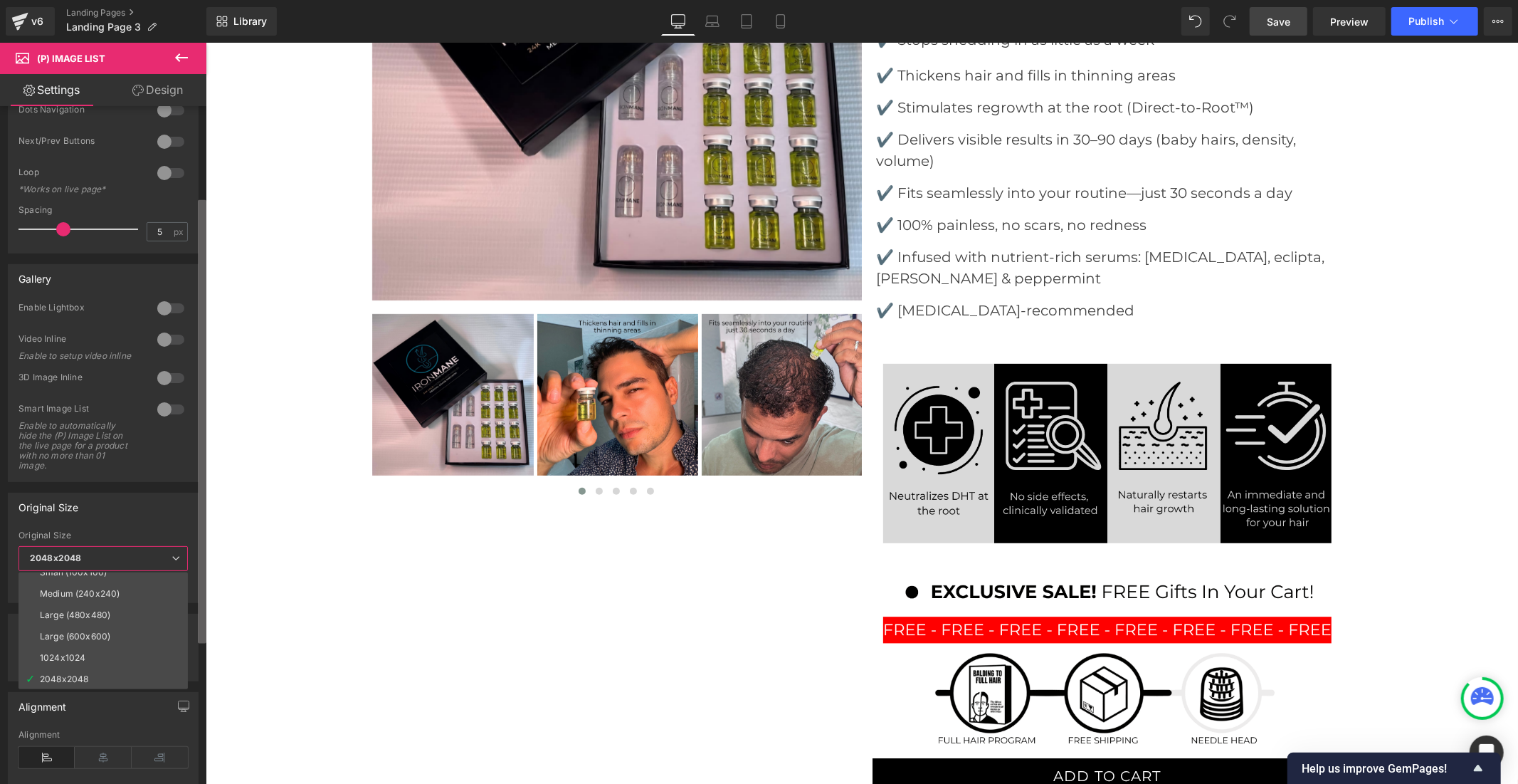
click at [202, 639] on b at bounding box center [202, 422] width 9 height 443
click at [131, 509] on div "Original Size" at bounding box center [103, 502] width 189 height 27
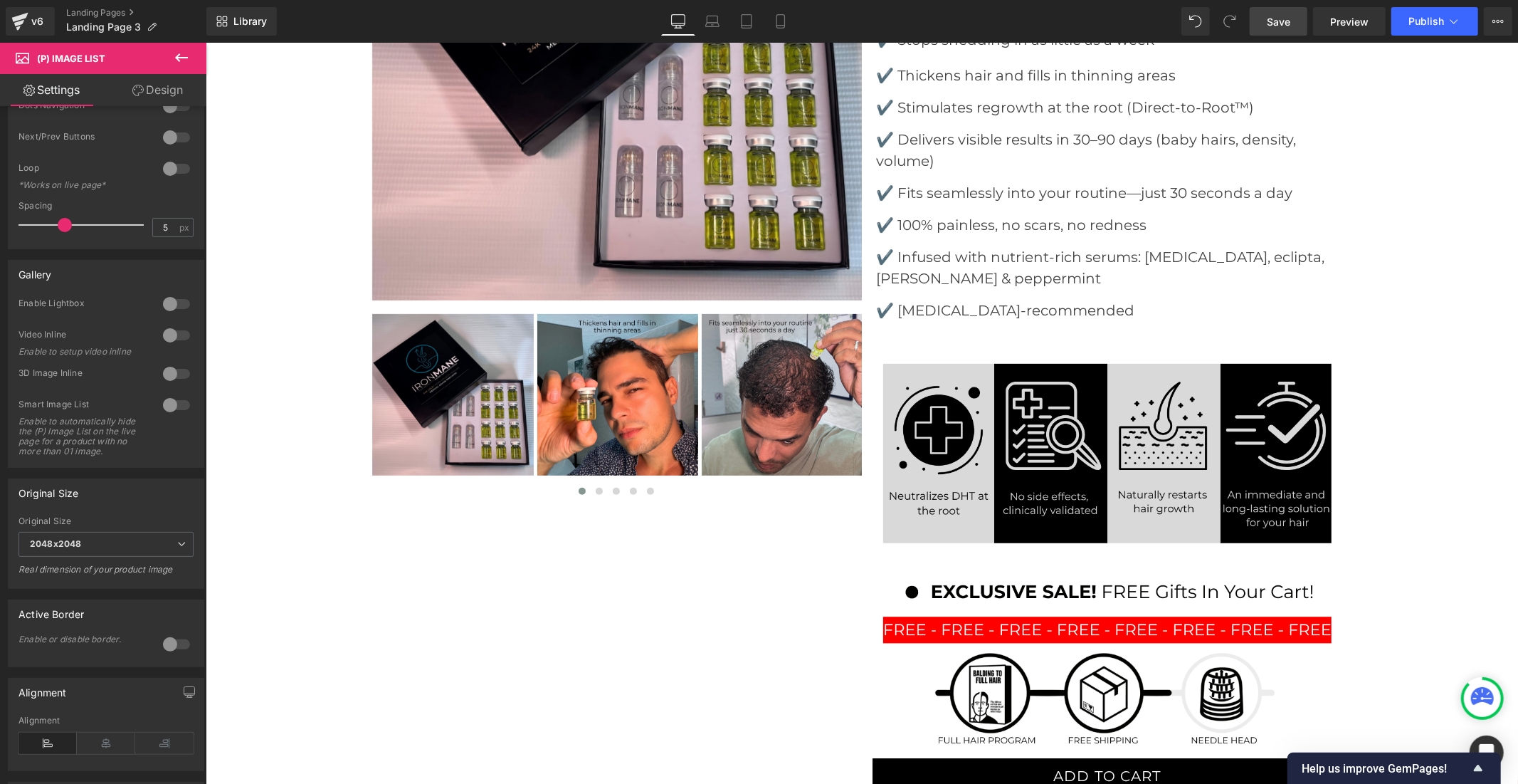
click at [1256, 17] on link "Save" at bounding box center [1279, 21] width 58 height 28
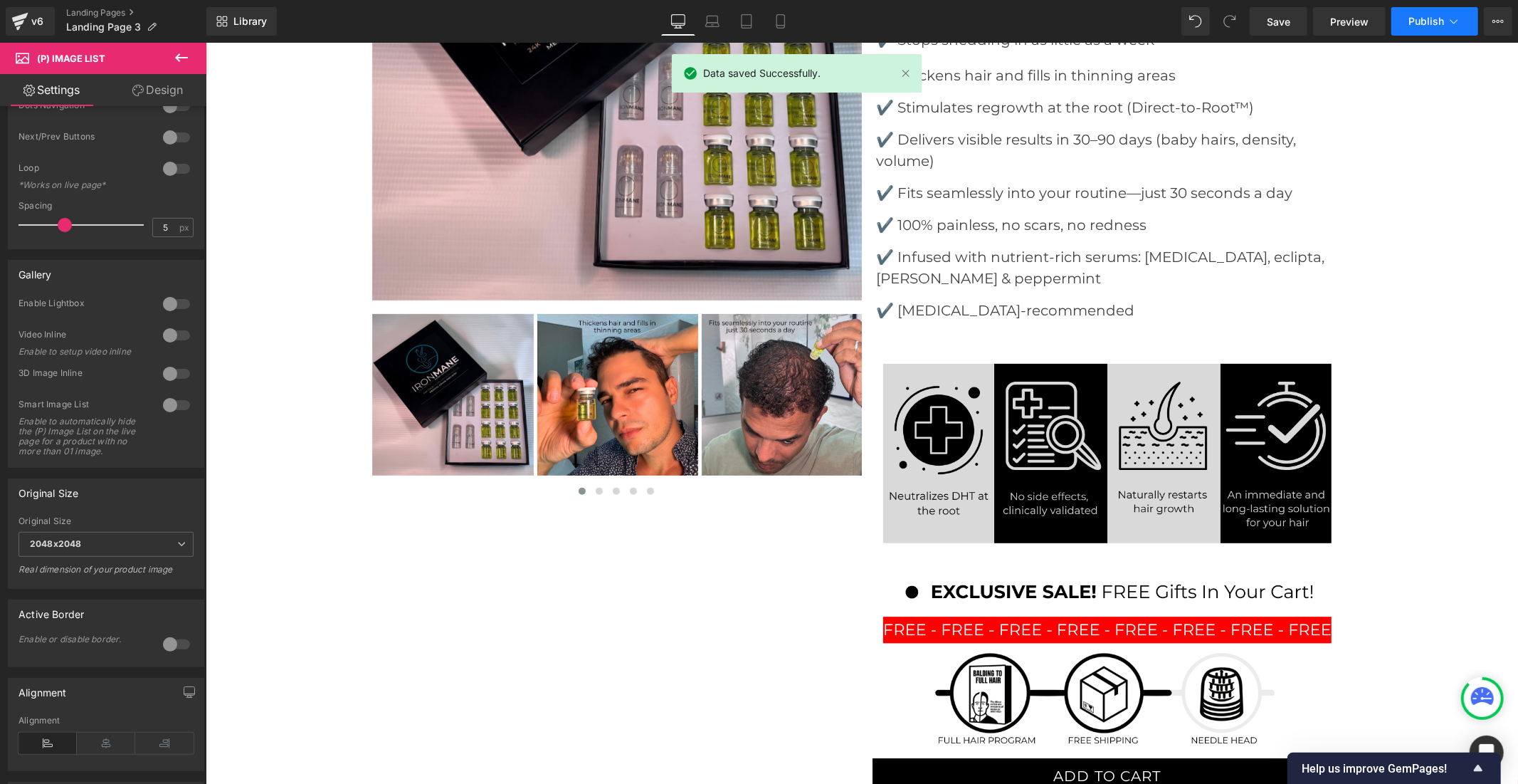
click at [1447, 17] on icon at bounding box center [1454, 22] width 14 height 14
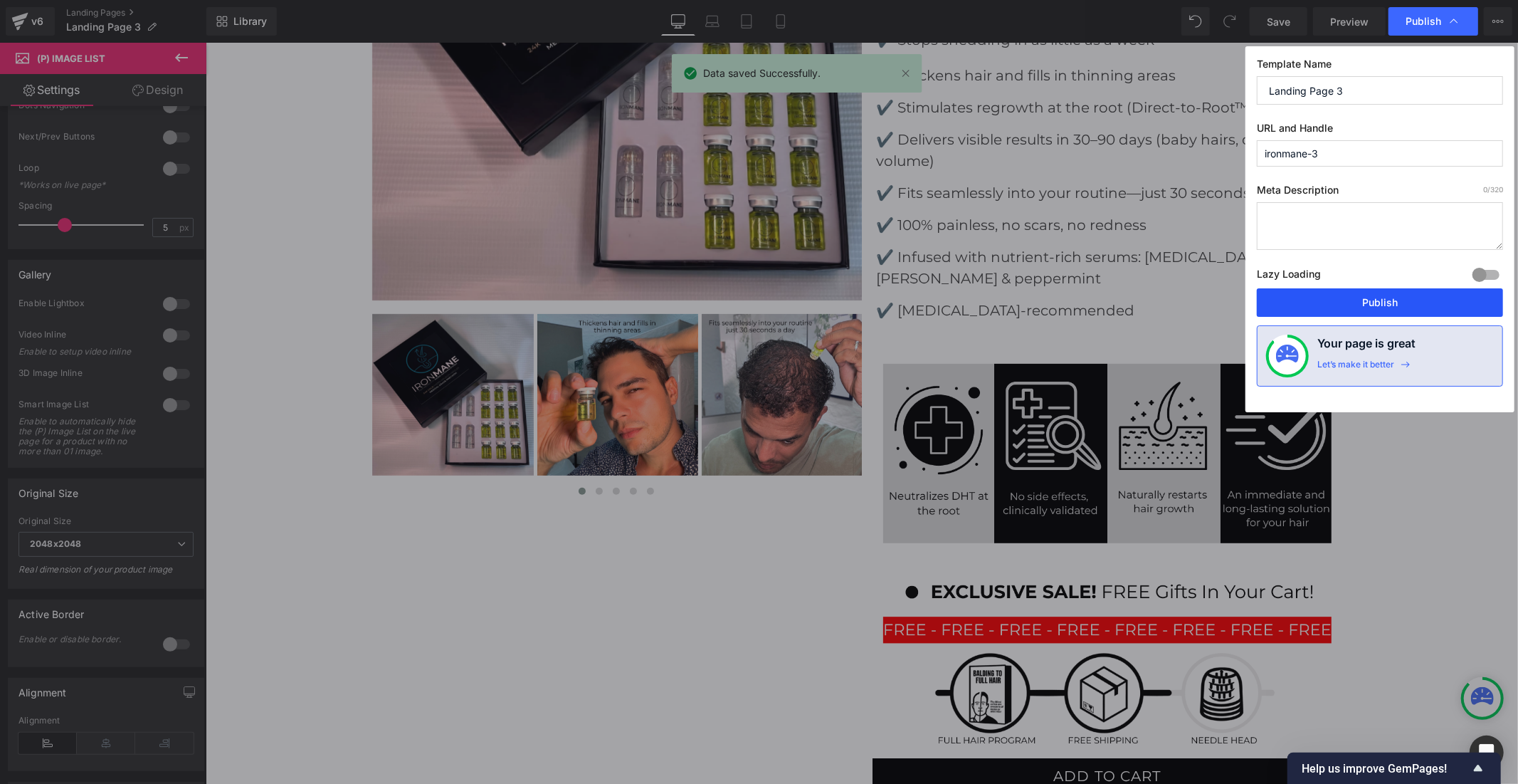
click at [1370, 299] on button "Publish" at bounding box center [1380, 302] width 246 height 28
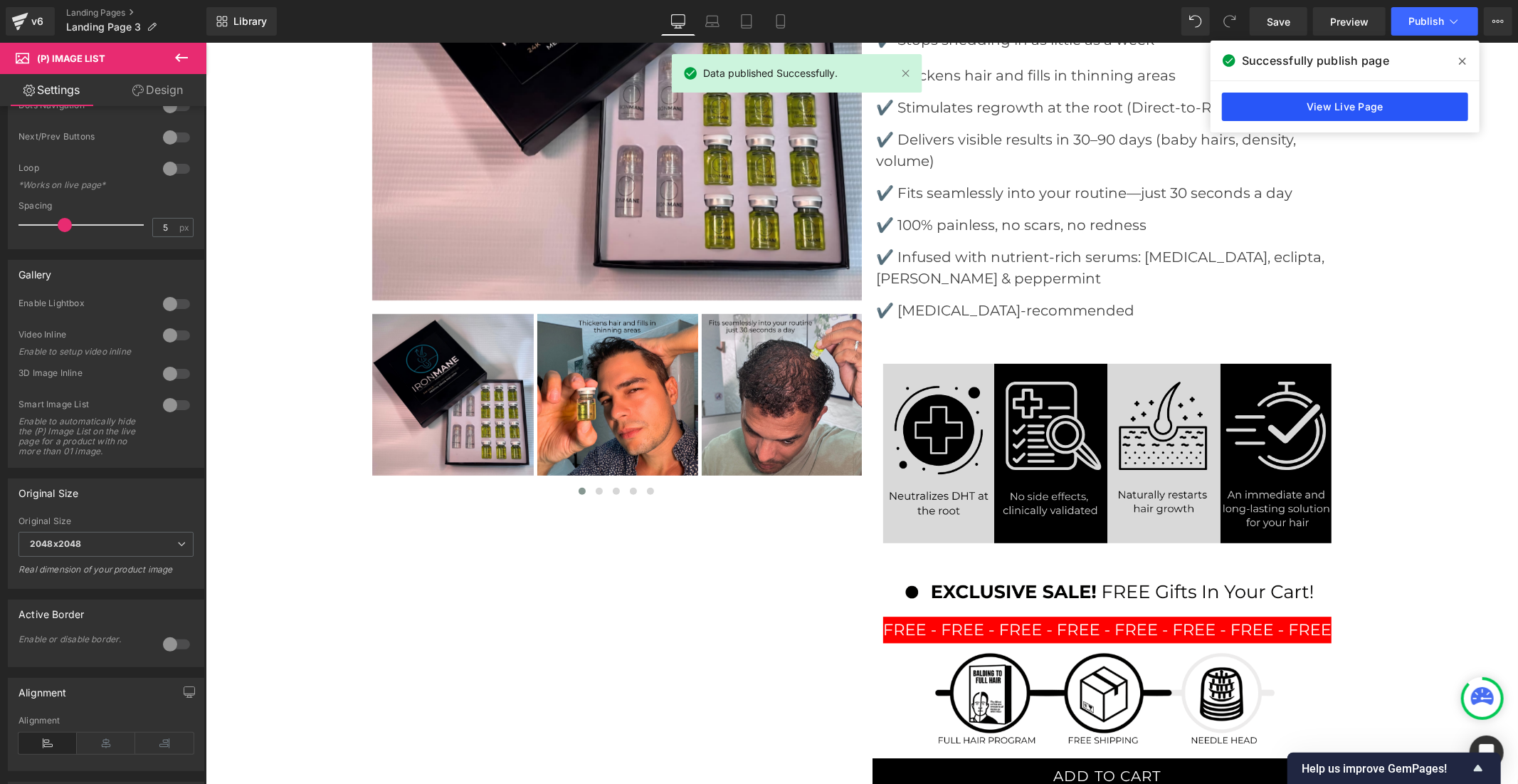
click at [1283, 102] on link "View Live Page" at bounding box center [1346, 107] width 246 height 28
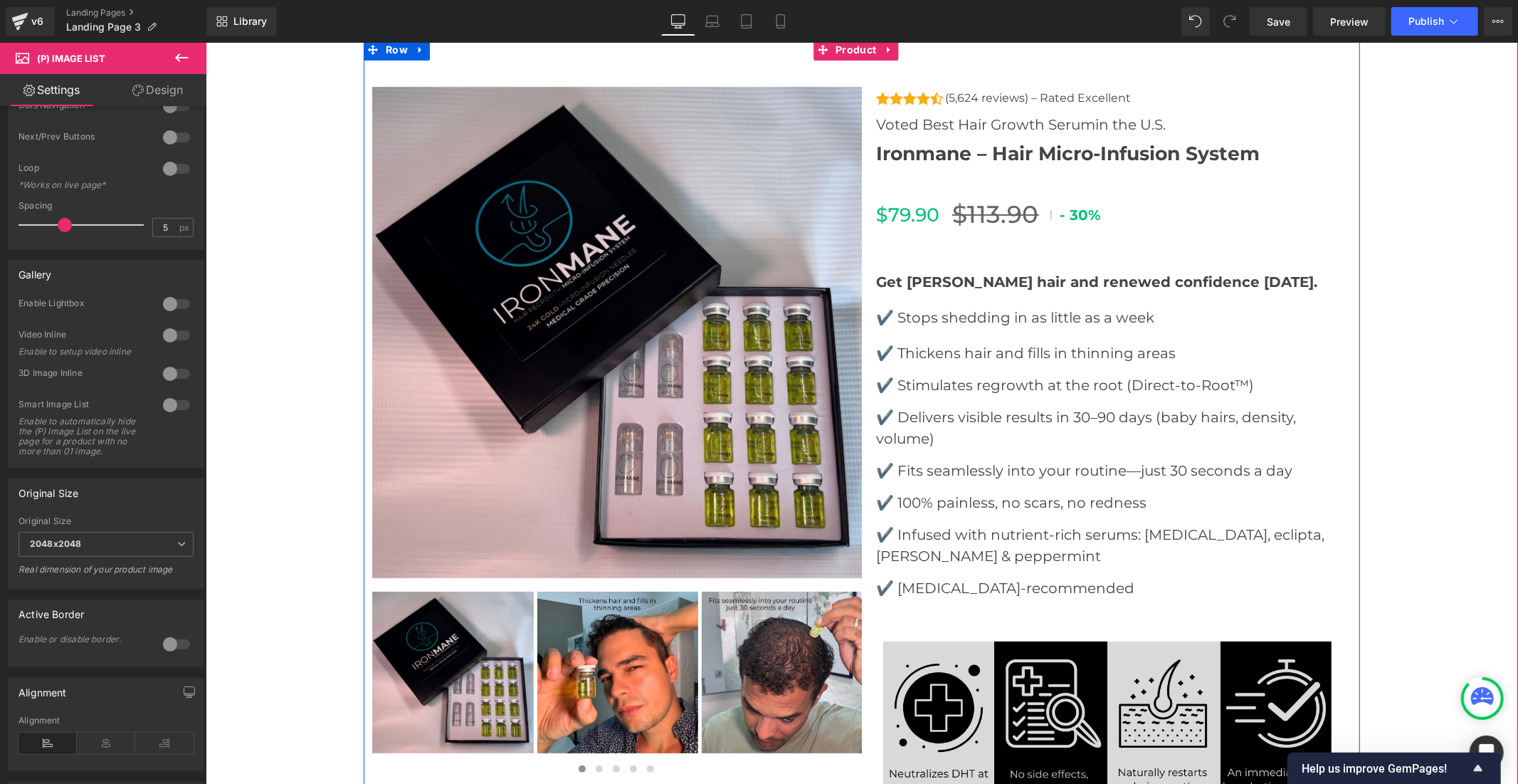
scroll to position [79, 0]
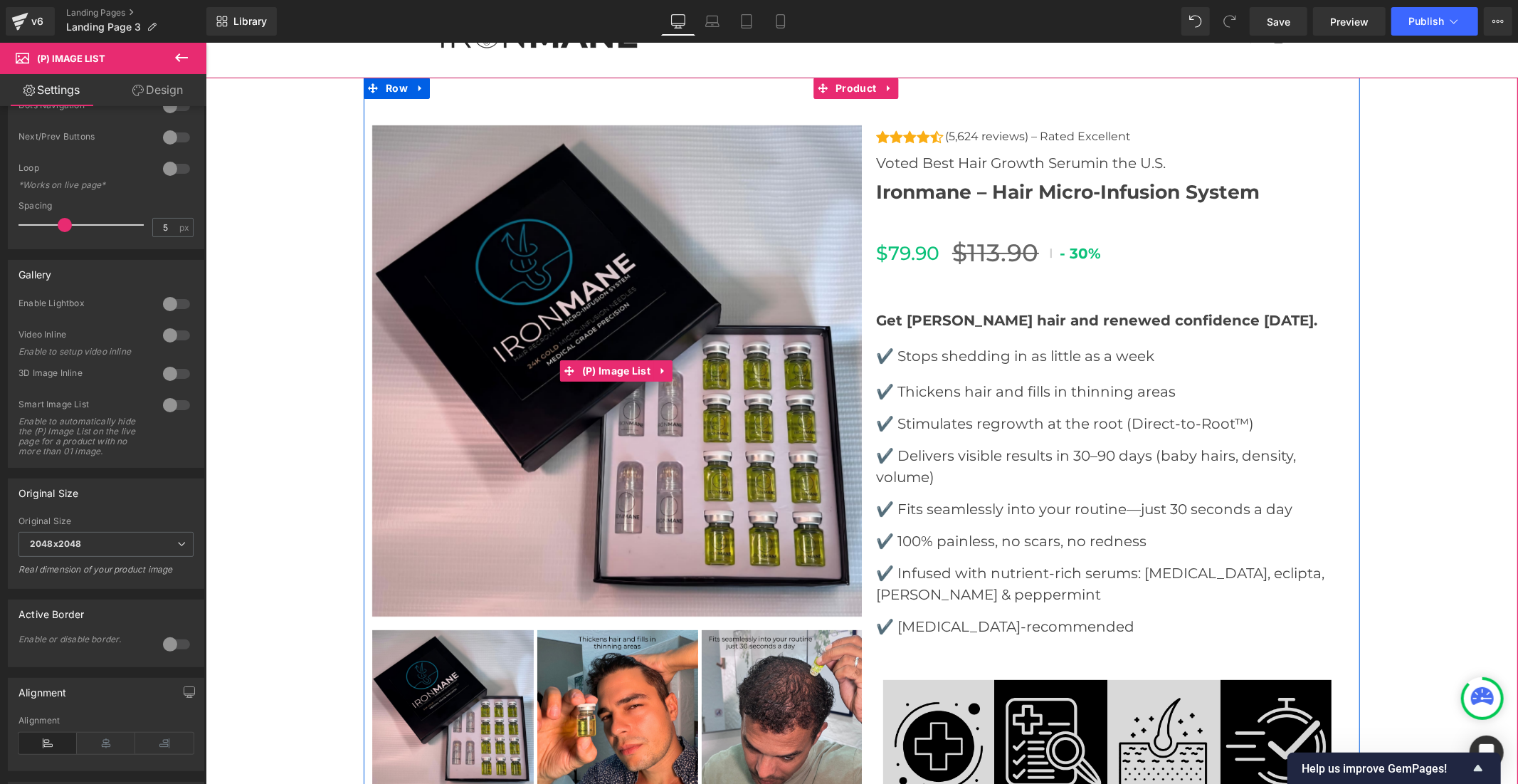
click at [626, 360] on div "‹ ›" at bounding box center [616, 370] width 491 height 494
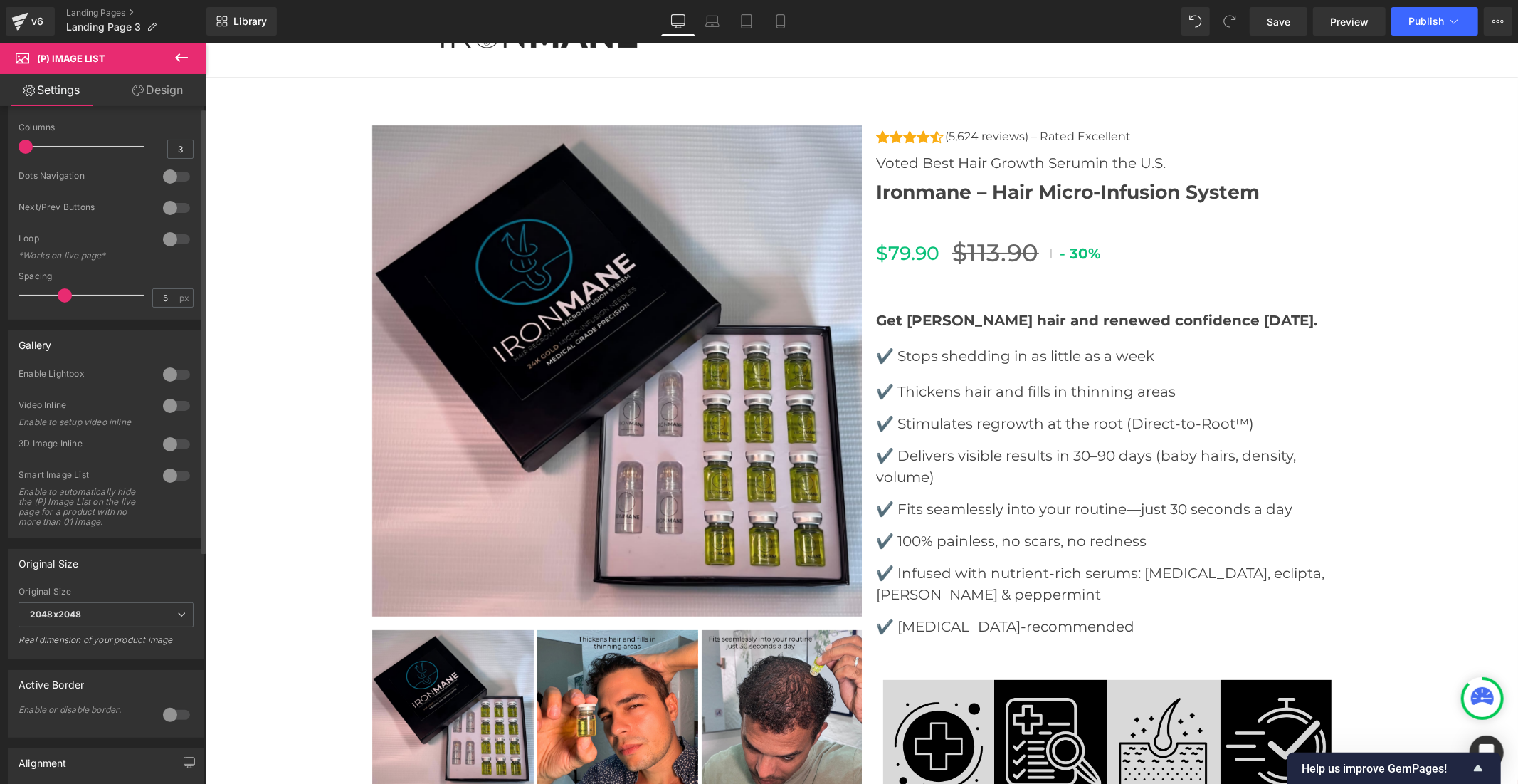
scroll to position [0, 0]
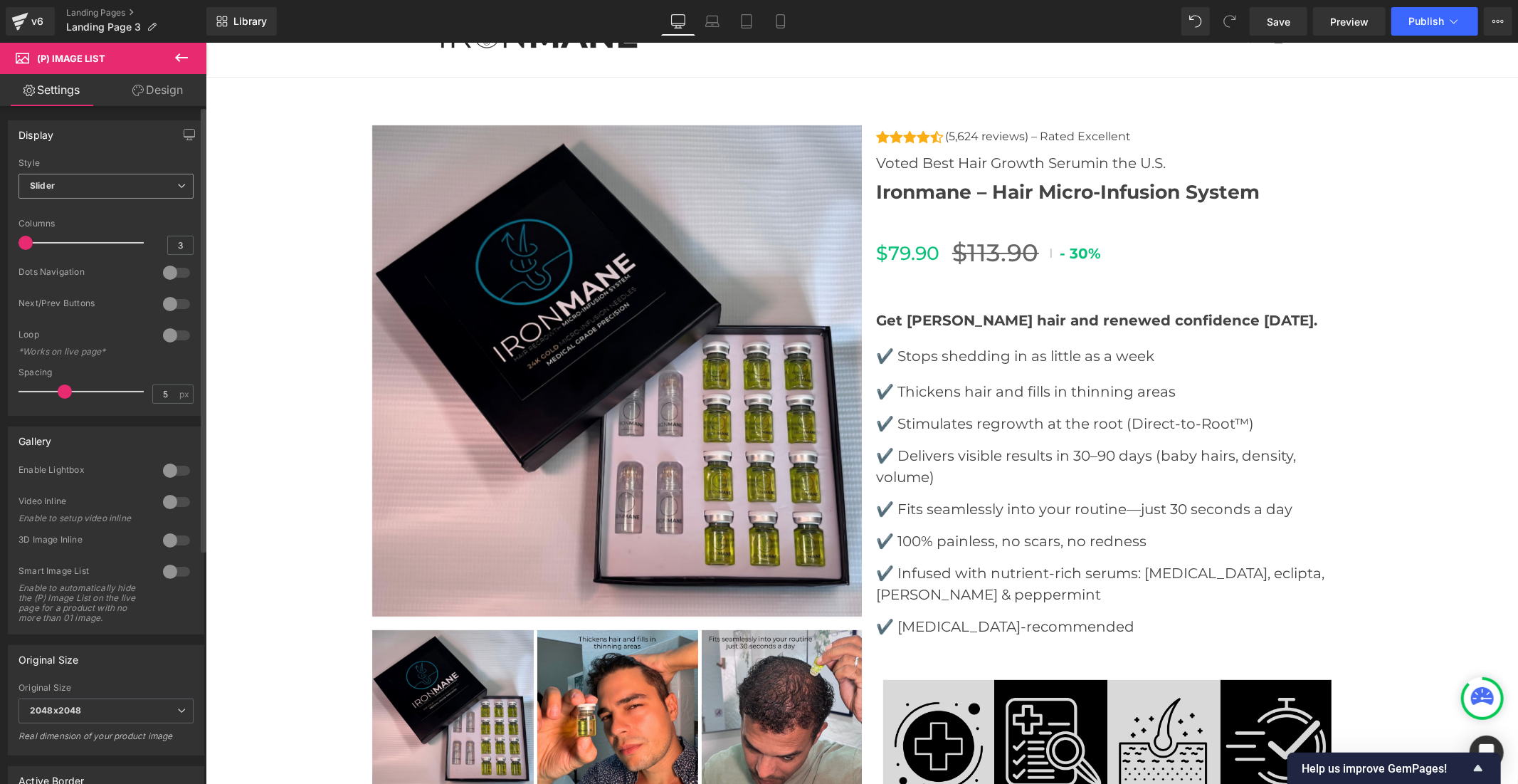
click at [71, 181] on span "Slider" at bounding box center [107, 186] width 175 height 25
click at [71, 181] on span "Slider" at bounding box center [104, 186] width 170 height 25
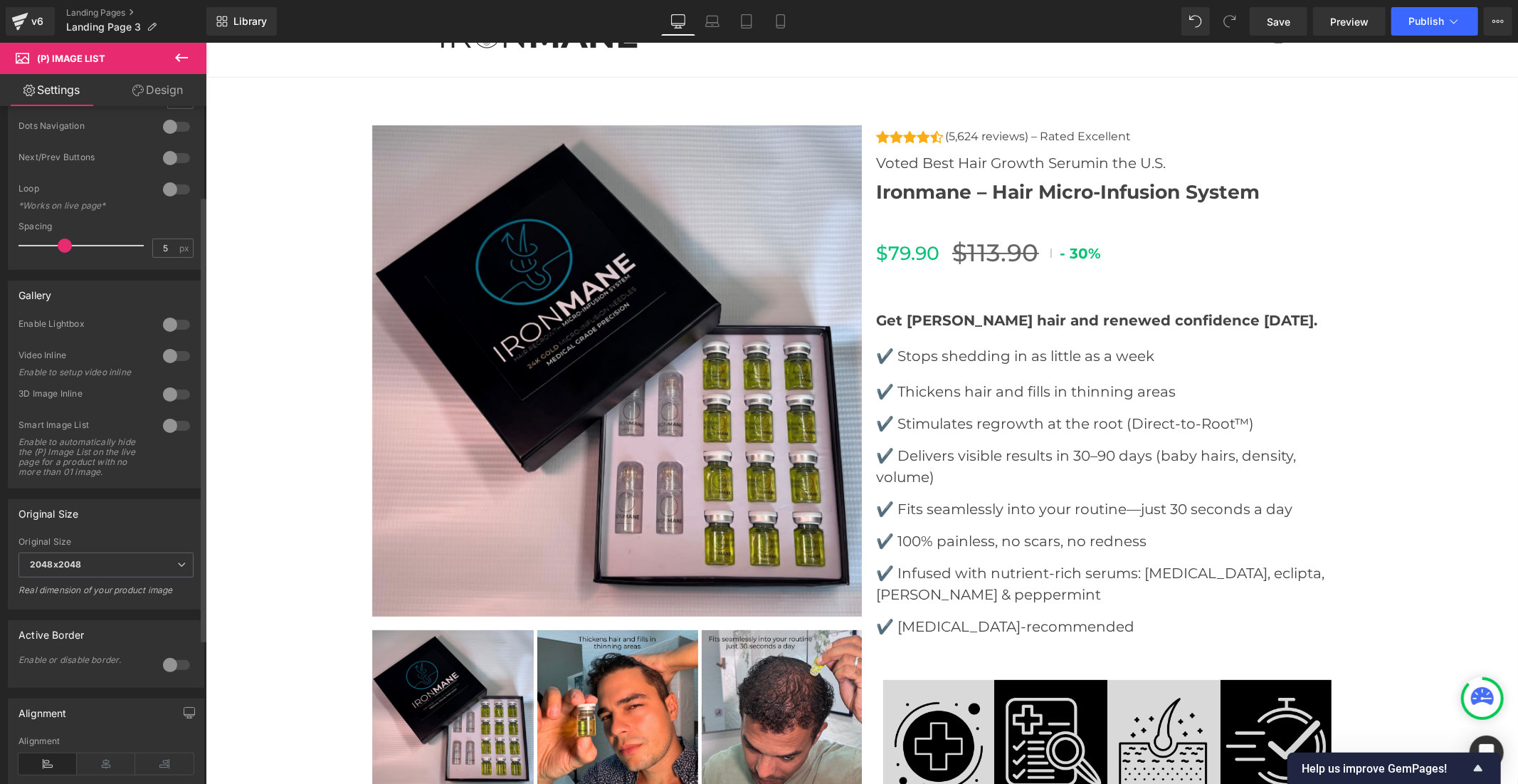
scroll to position [158, 0]
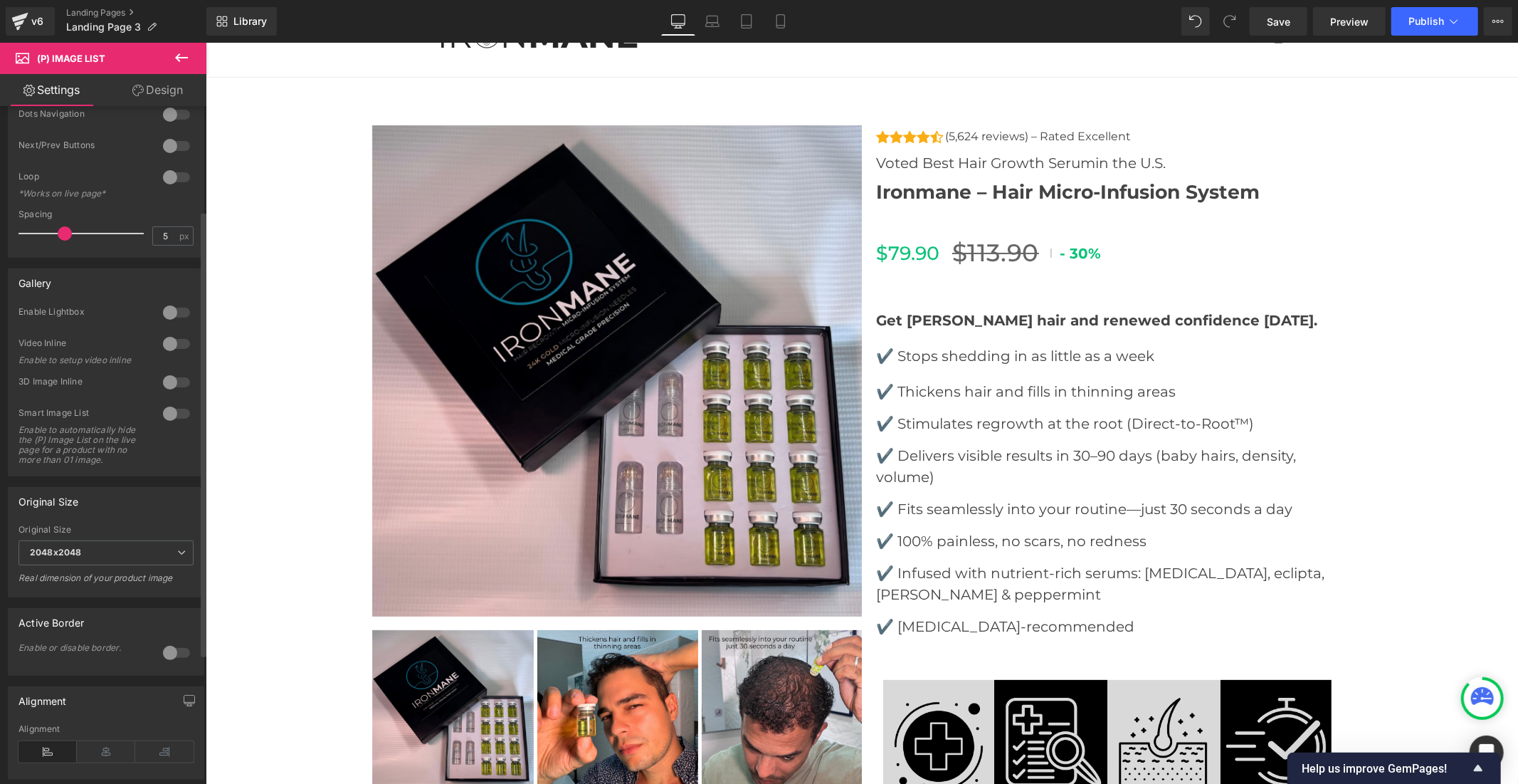
click at [175, 313] on div at bounding box center [176, 312] width 34 height 22
drag, startPoint x: 1278, startPoint y: 27, endPoint x: 1016, endPoint y: 41, distance: 262.4
click at [1278, 27] on span "Save" at bounding box center [1279, 22] width 23 height 15
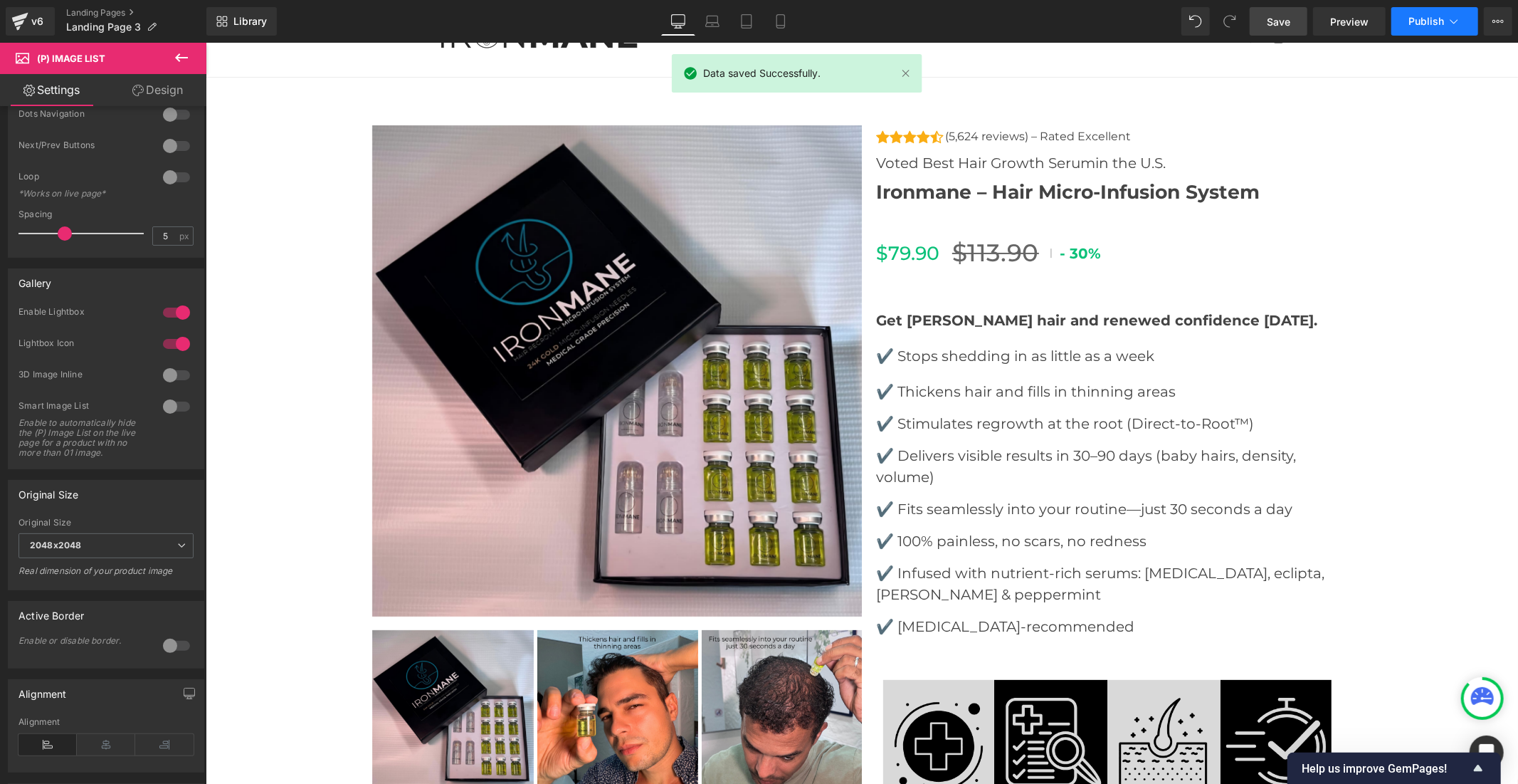
click at [1422, 11] on button "Publish" at bounding box center [1435, 21] width 87 height 28
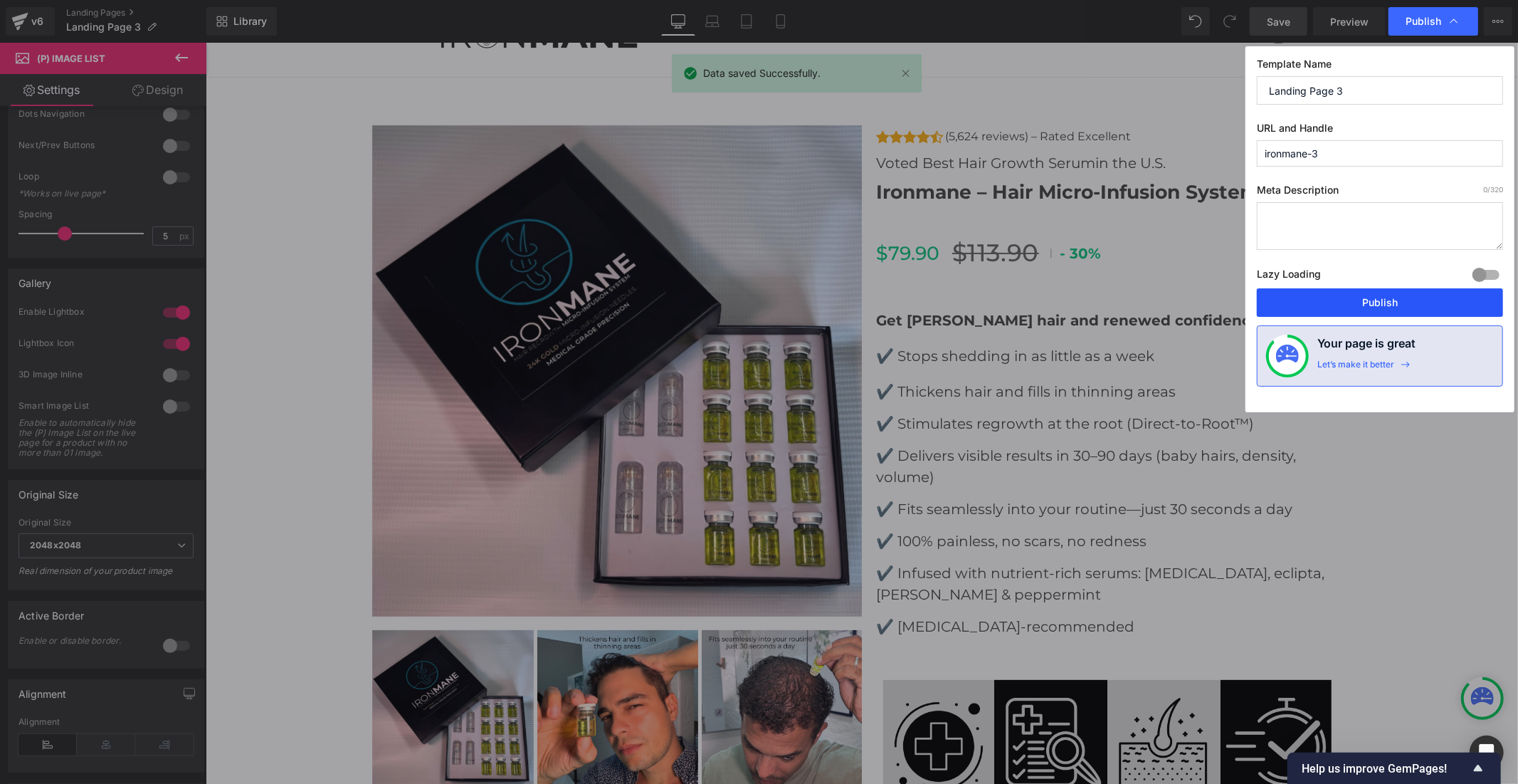
click at [1363, 302] on button "Publish" at bounding box center [1380, 302] width 246 height 28
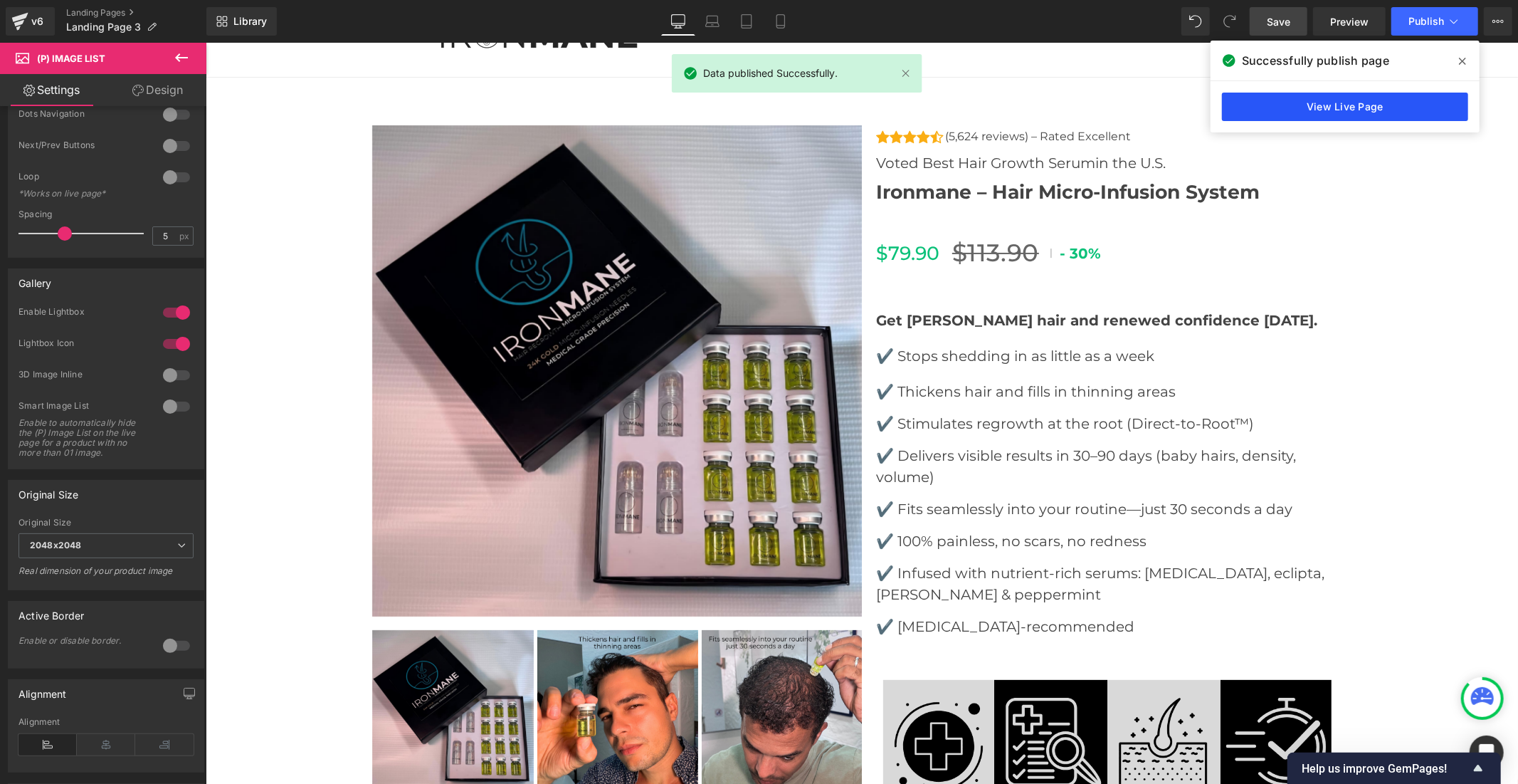
click at [1360, 107] on link "View Live Page" at bounding box center [1346, 107] width 246 height 28
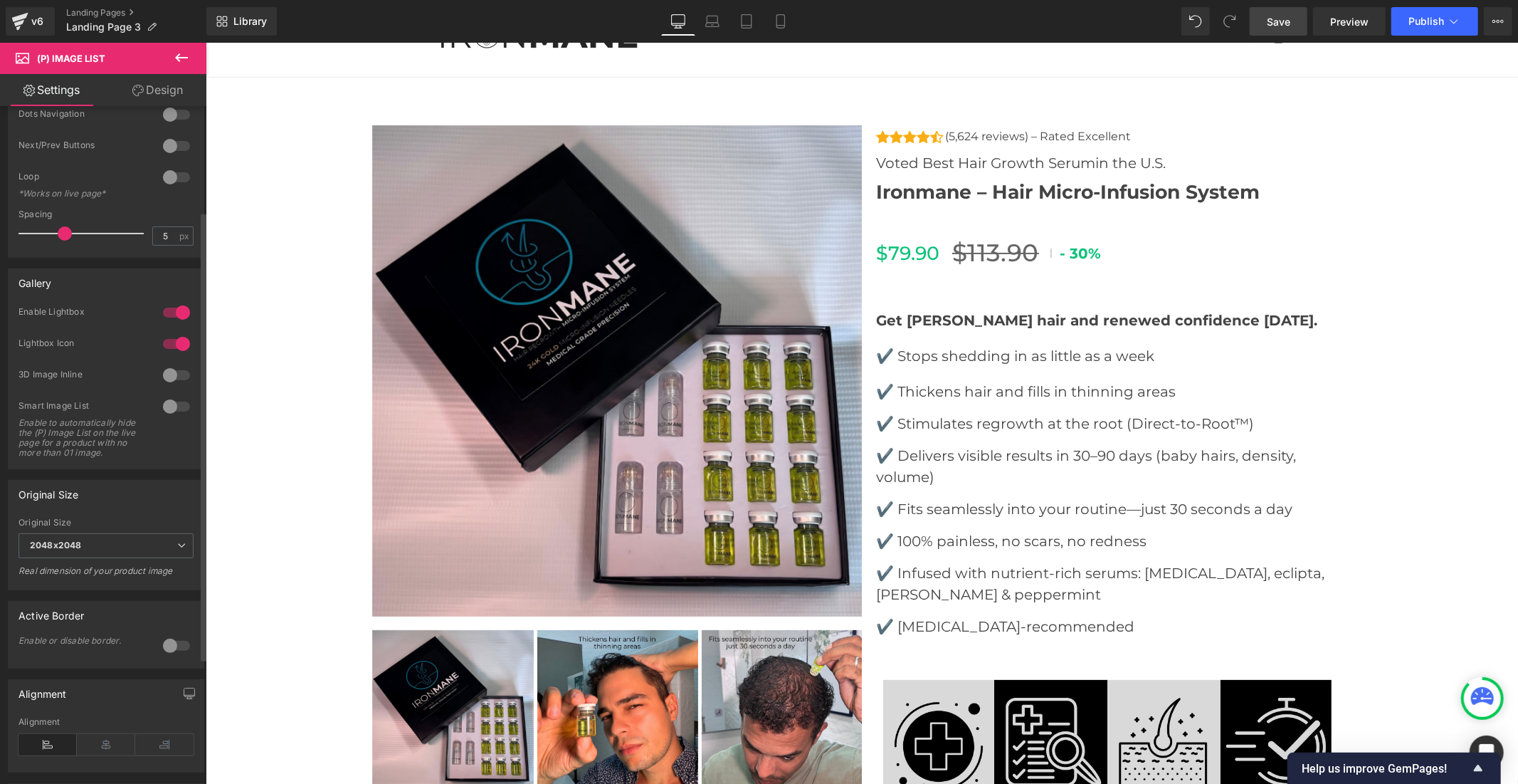
click at [159, 310] on div at bounding box center [176, 312] width 34 height 22
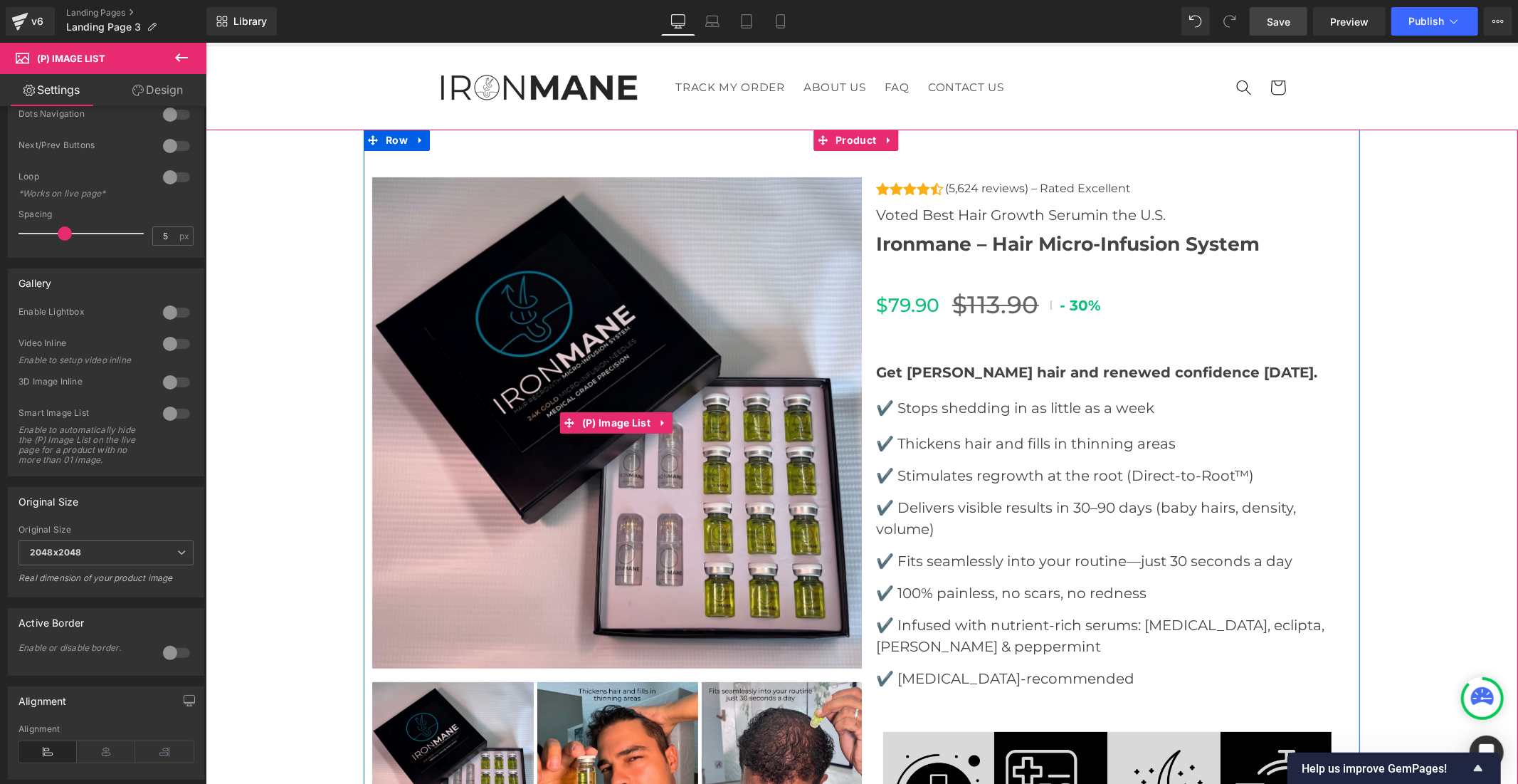
scroll to position [0, 0]
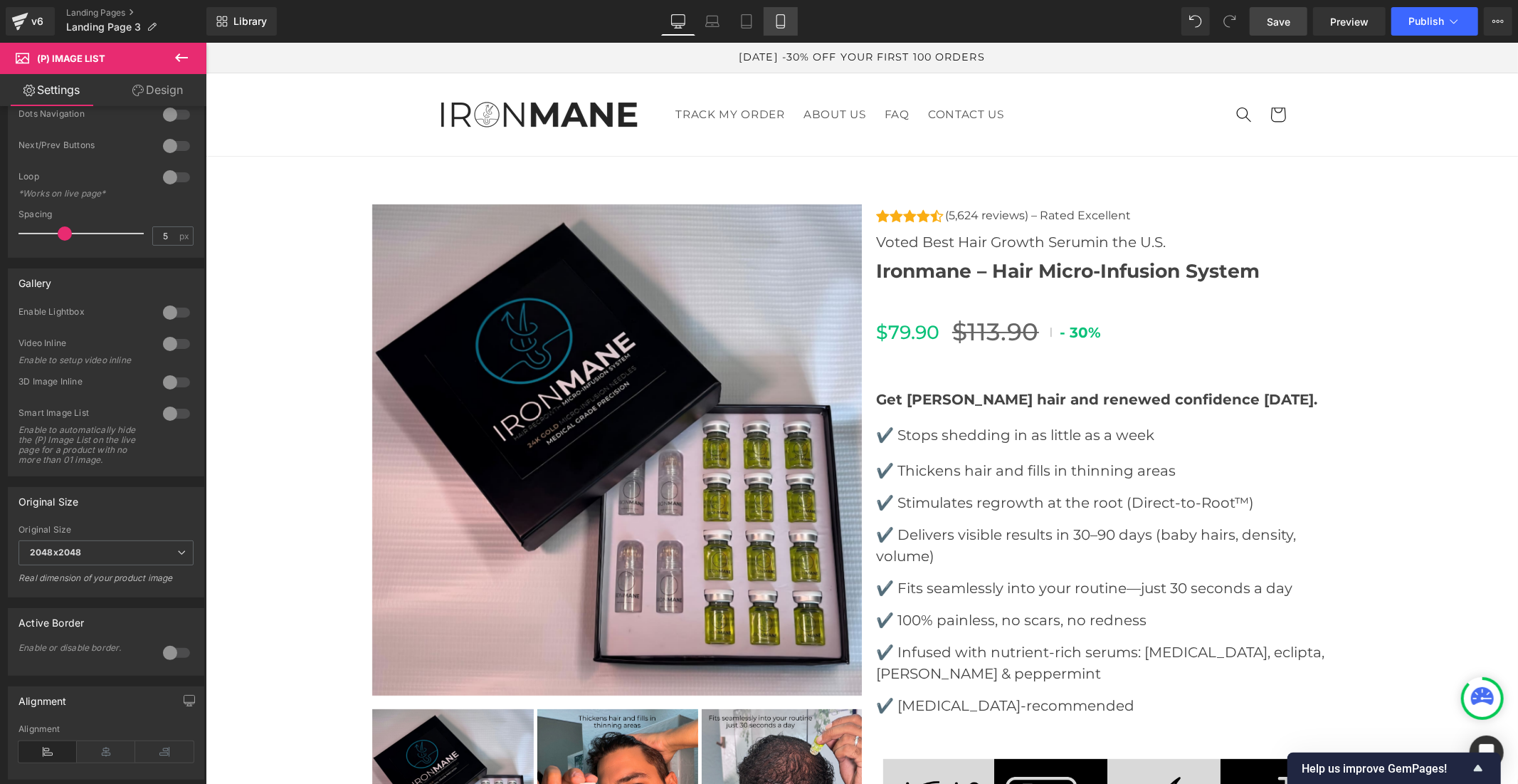
click at [777, 24] on icon at bounding box center [781, 22] width 14 height 14
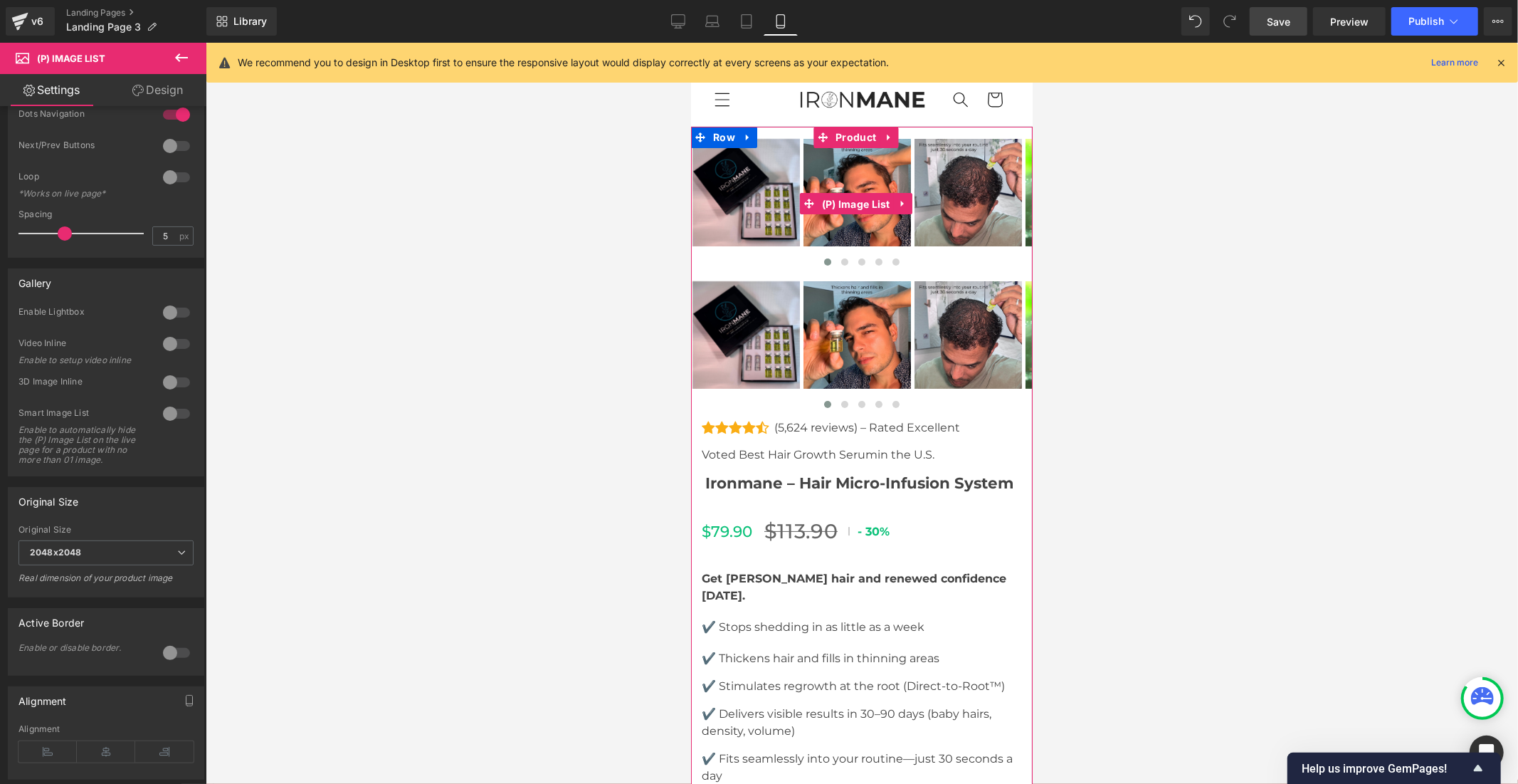
click at [837, 196] on span "(P) Image List" at bounding box center [856, 203] width 75 height 21
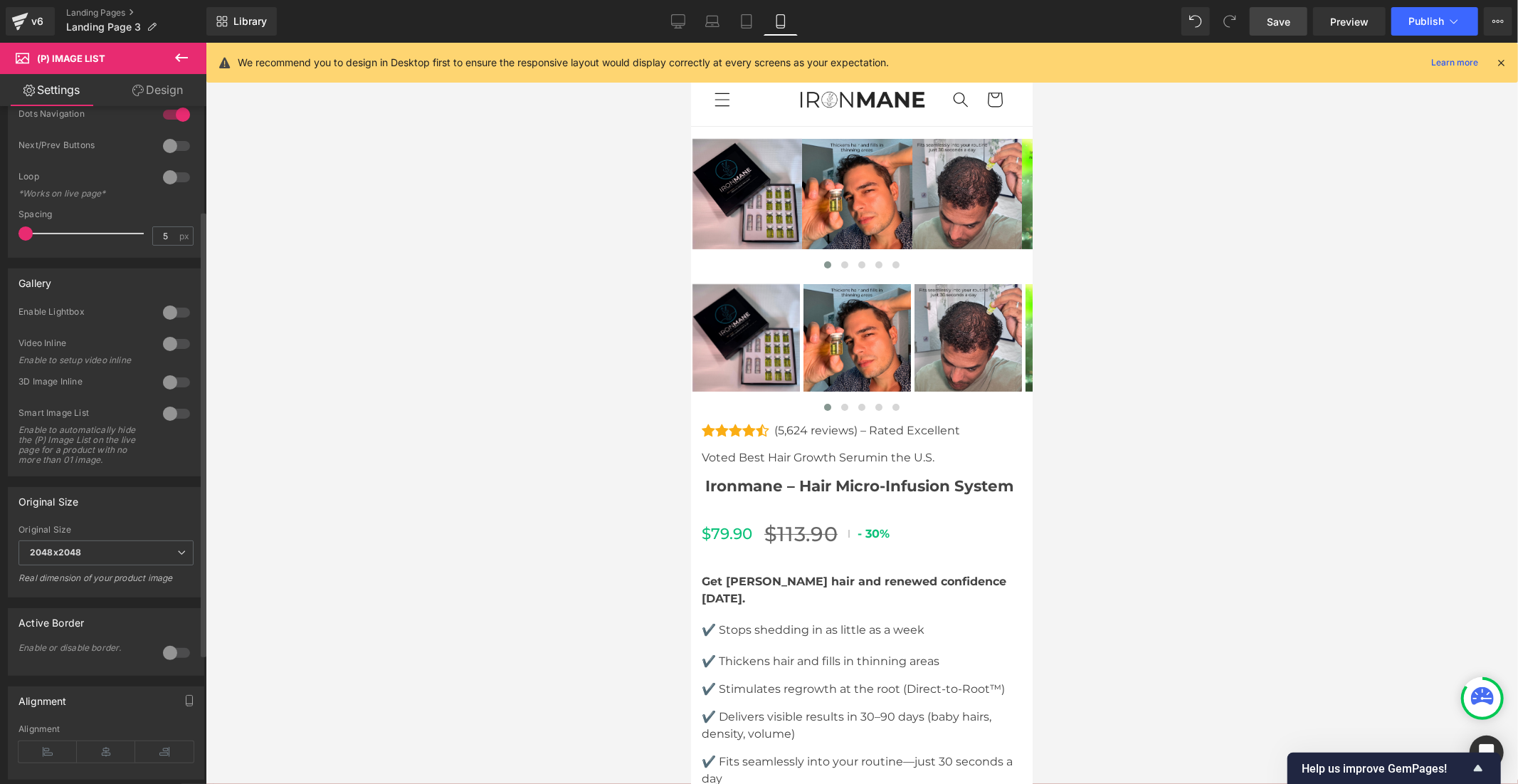
drag, startPoint x: 61, startPoint y: 230, endPoint x: 0, endPoint y: 230, distance: 61.0
click at [0, 230] on div "Display Default Slider Style Slider Default Slider 3 Columns 3 4 Columns 4 3 Co…" at bounding box center [107, 104] width 213 height 306
click at [796, 222] on img at bounding box center [746, 193] width 109 height 109
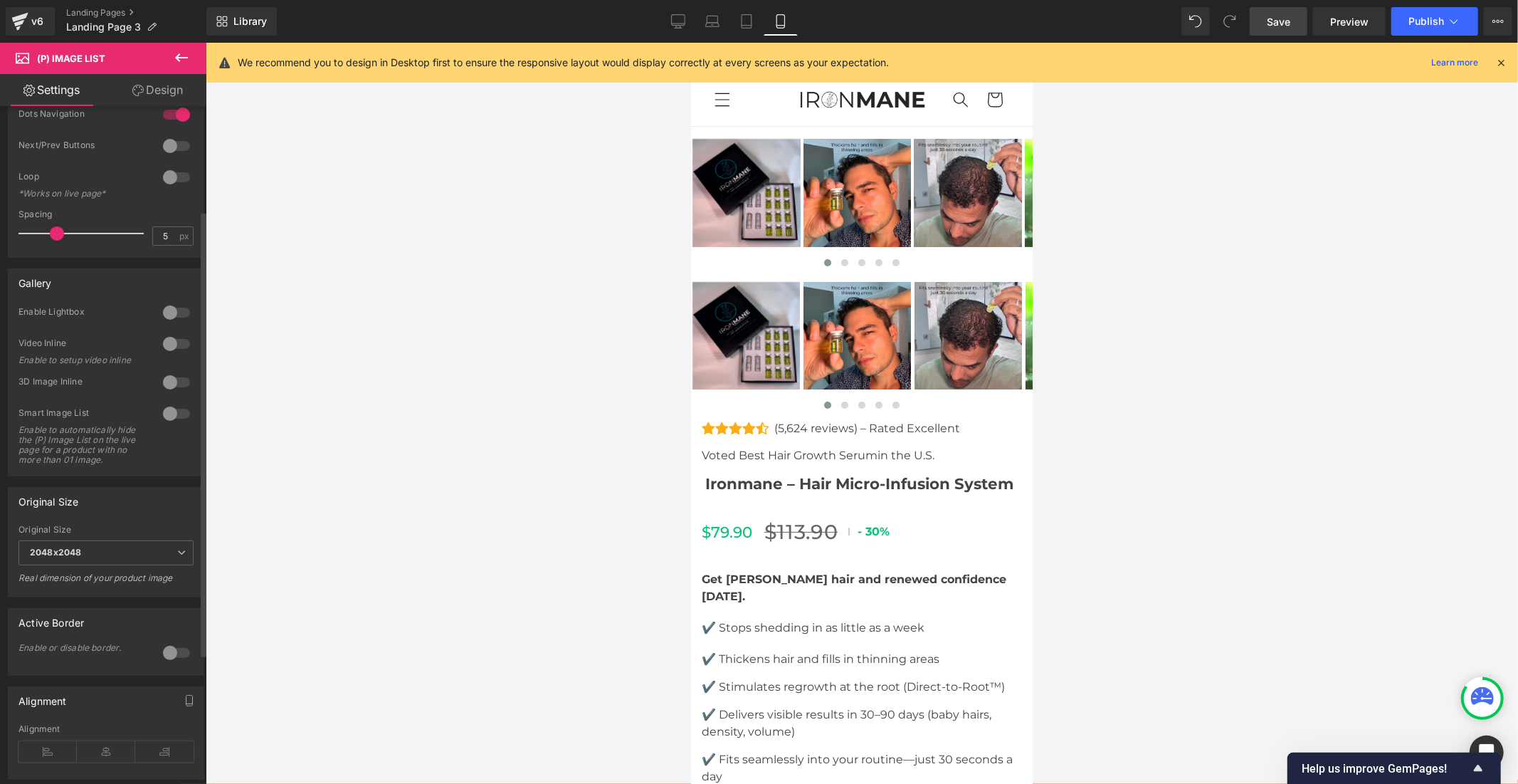
drag, startPoint x: 30, startPoint y: 232, endPoint x: 62, endPoint y: 228, distance: 32.2
click at [62, 228] on div at bounding box center [84, 233] width 118 height 28
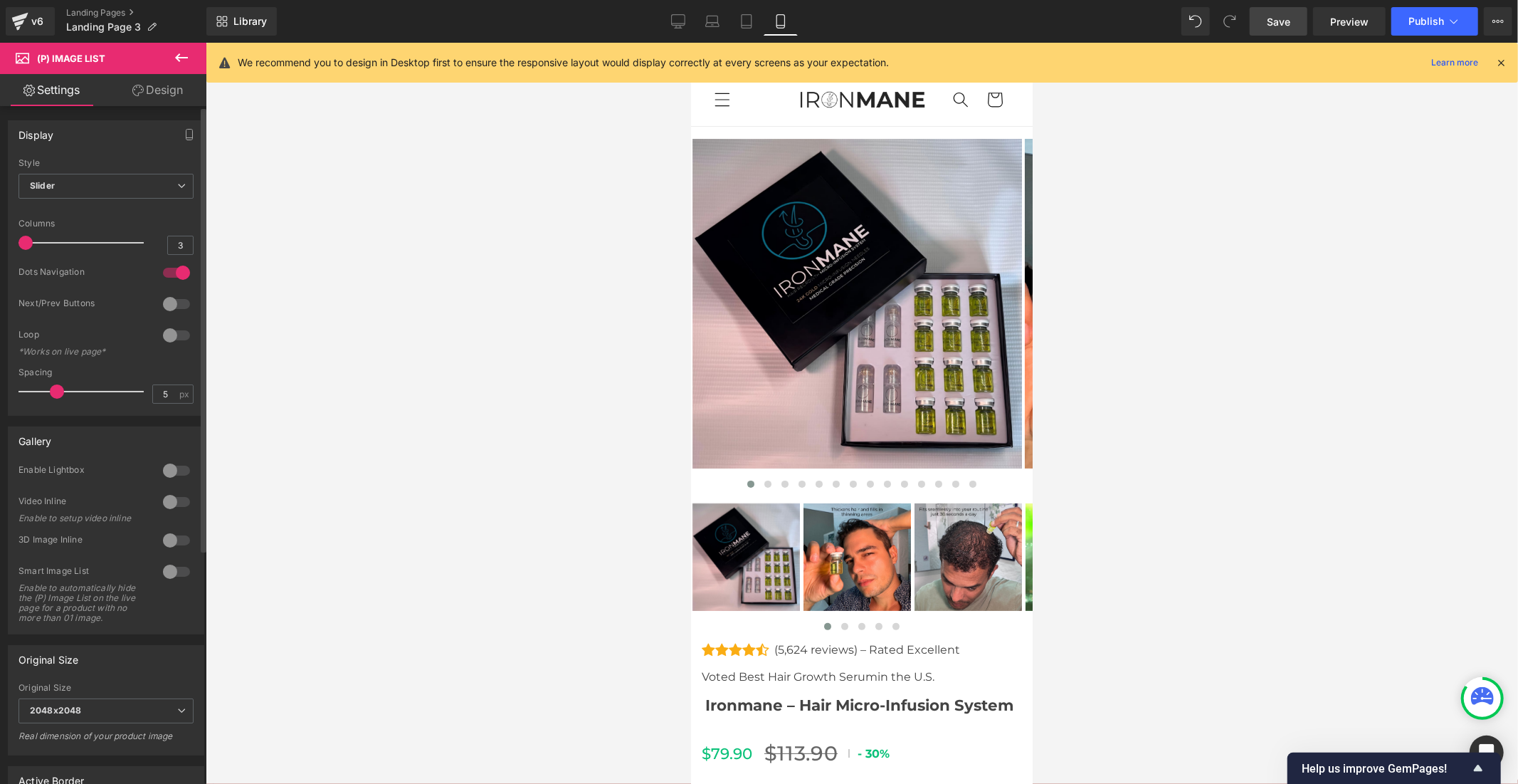
drag, startPoint x: 68, startPoint y: 243, endPoint x: 0, endPoint y: 243, distance: 68.0
click at [0, 243] on div "Display Default Slider Style Slider Default Slider 3 Columns 3 4 Columns 4 3 Co…" at bounding box center [107, 262] width 213 height 306
click at [169, 275] on div at bounding box center [176, 272] width 34 height 22
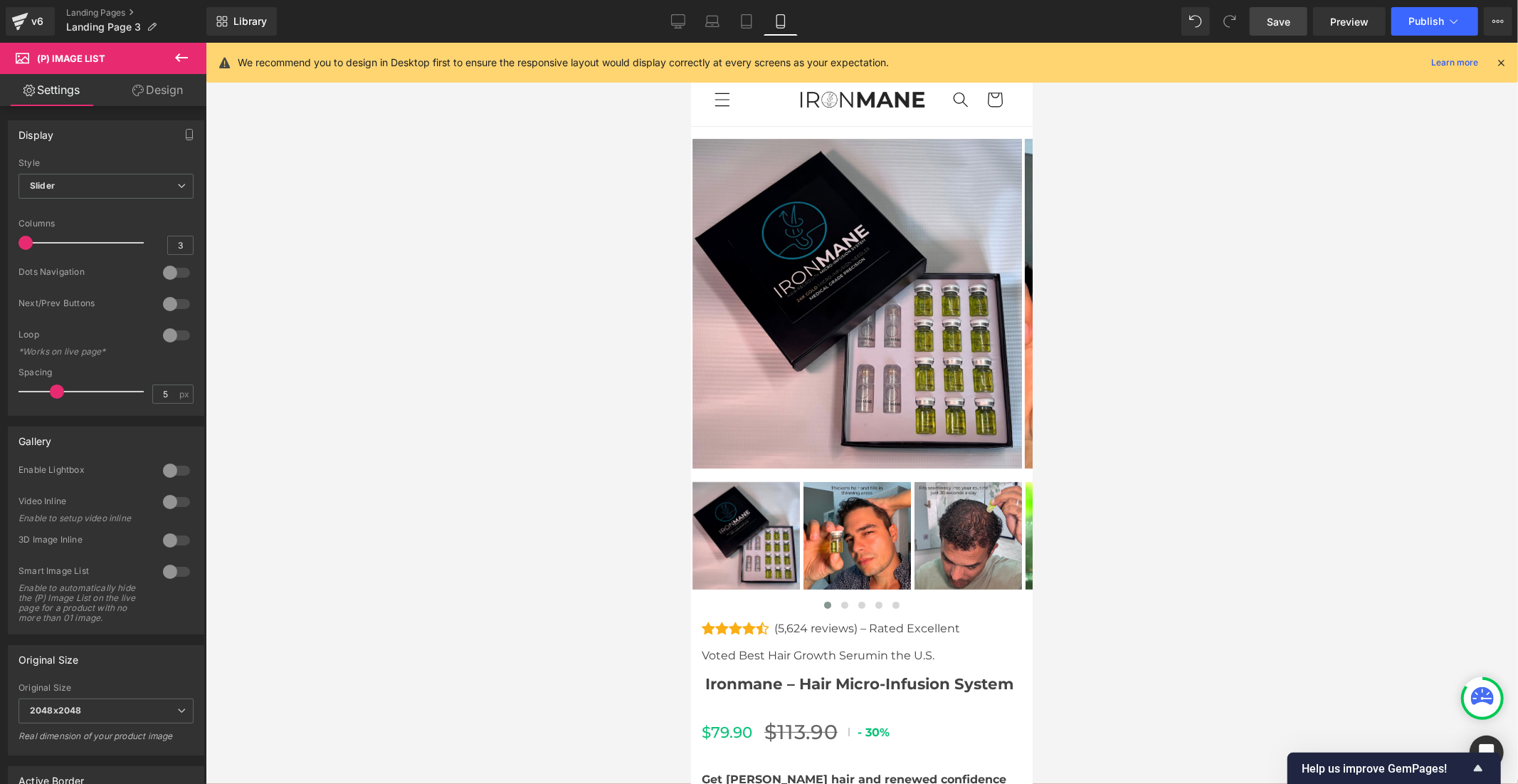
click at [1264, 21] on link "Save" at bounding box center [1279, 21] width 58 height 28
click at [1396, 19] on button "Publish" at bounding box center [1435, 21] width 87 height 28
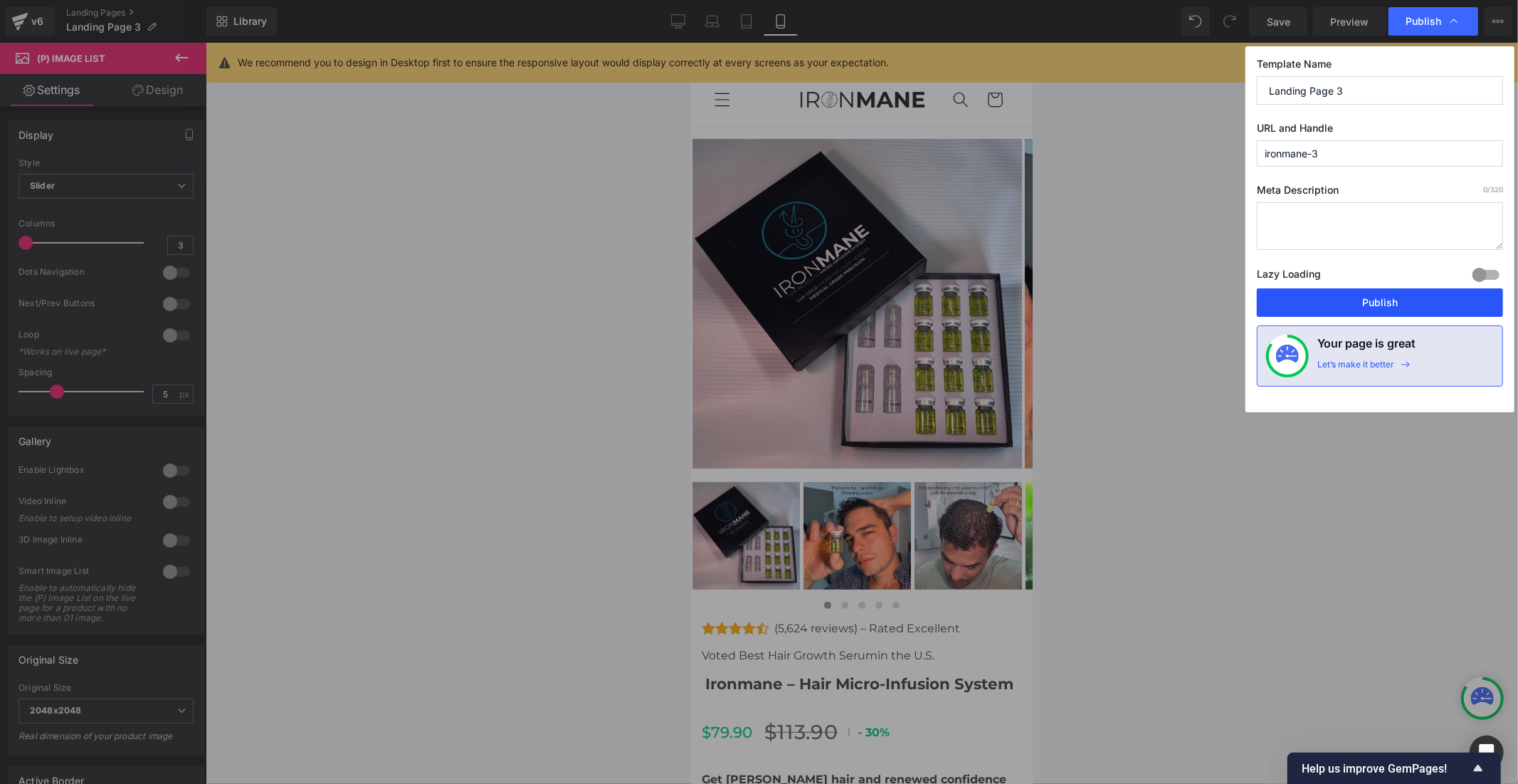
click at [1311, 303] on button "Publish" at bounding box center [1380, 302] width 246 height 28
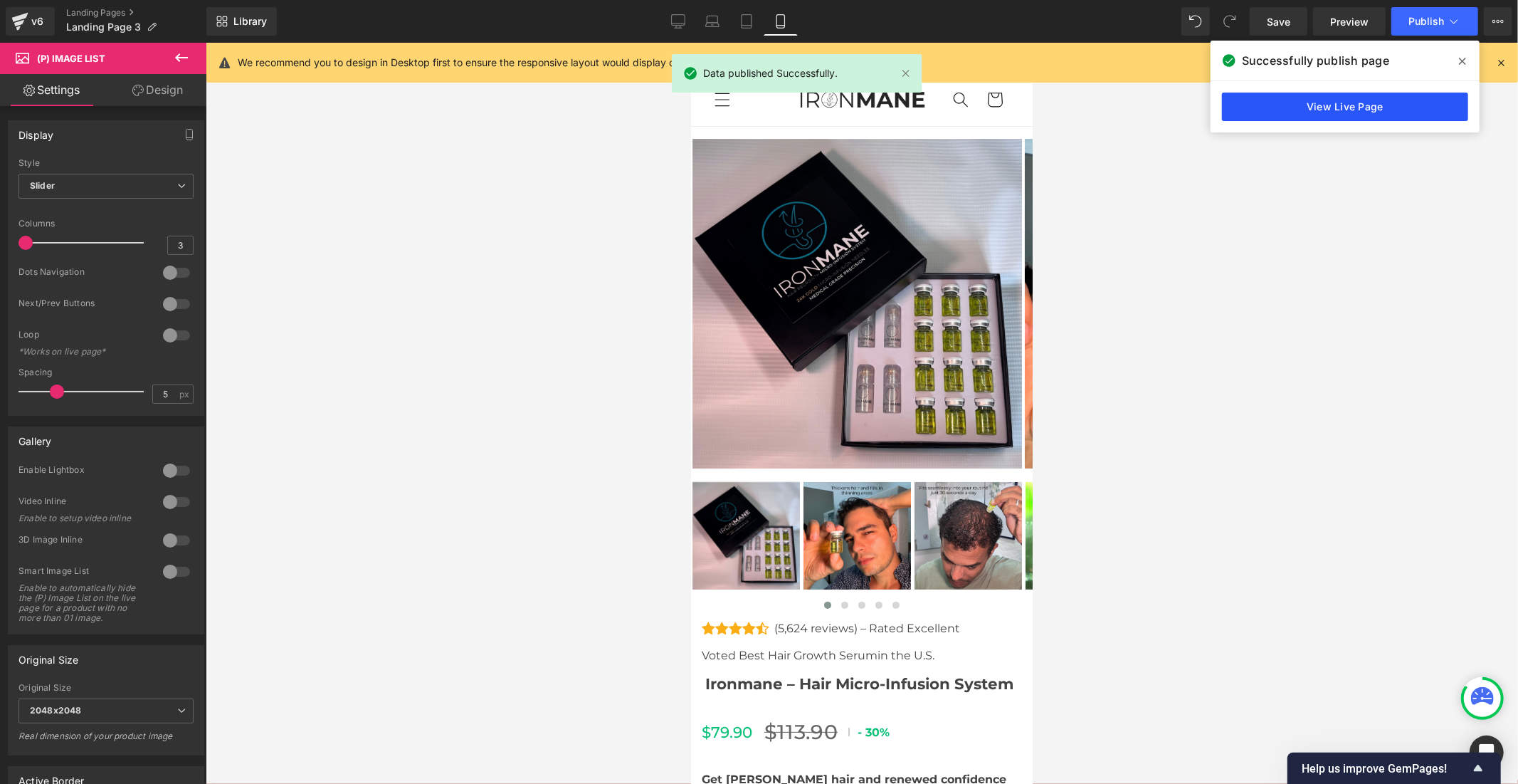
click at [1306, 109] on link "View Live Page" at bounding box center [1346, 107] width 246 height 28
